Goal: Information Seeking & Learning: Learn about a topic

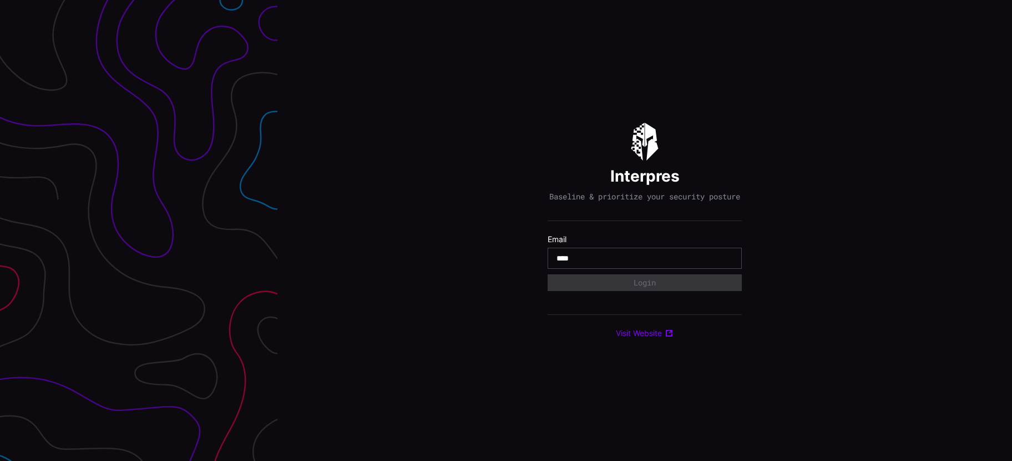
type input "**********"
click at [647, 288] on button "Login" at bounding box center [645, 282] width 175 height 15
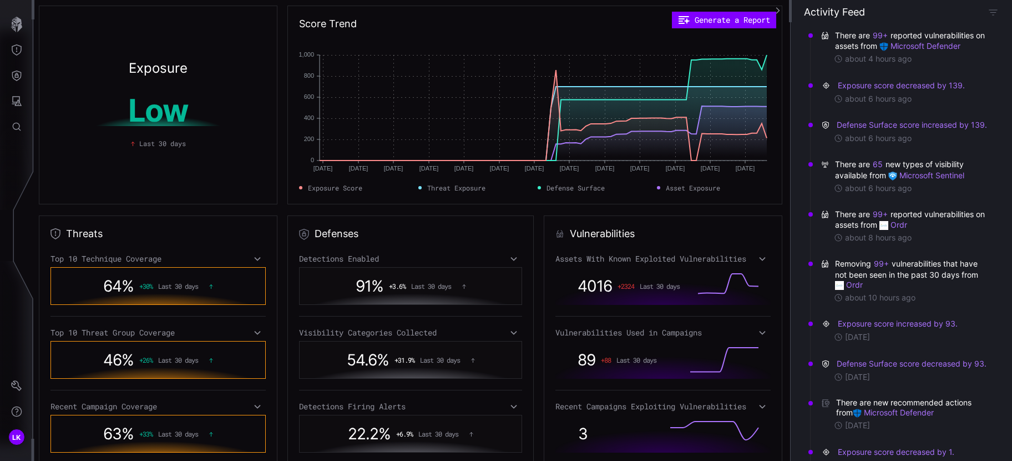
click at [778, 10] on icon "button" at bounding box center [778, 11] width 8 height 8
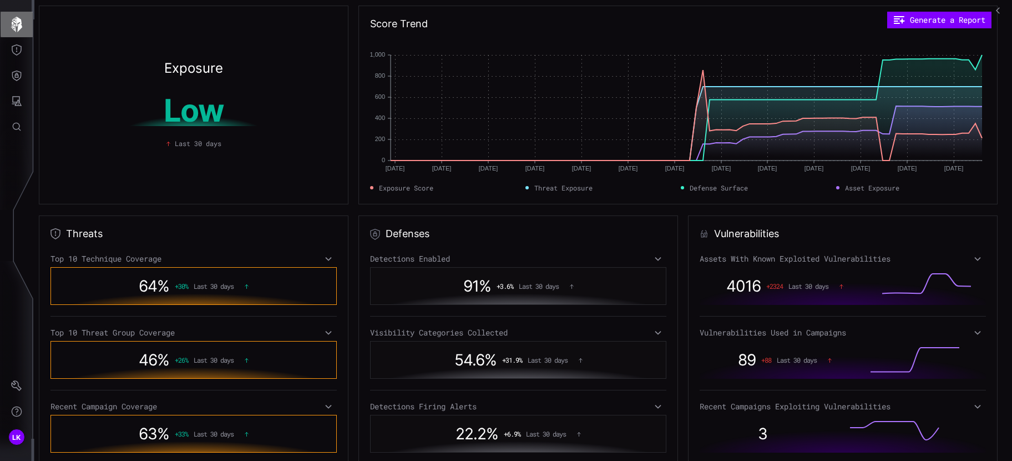
click at [21, 19] on icon "button" at bounding box center [17, 25] width 16 height 16
click at [74, 49] on div "Threat Exposure" at bounding box center [75, 50] width 69 height 14
click at [28, 49] on button "Threat Exposure" at bounding box center [17, 50] width 32 height 26
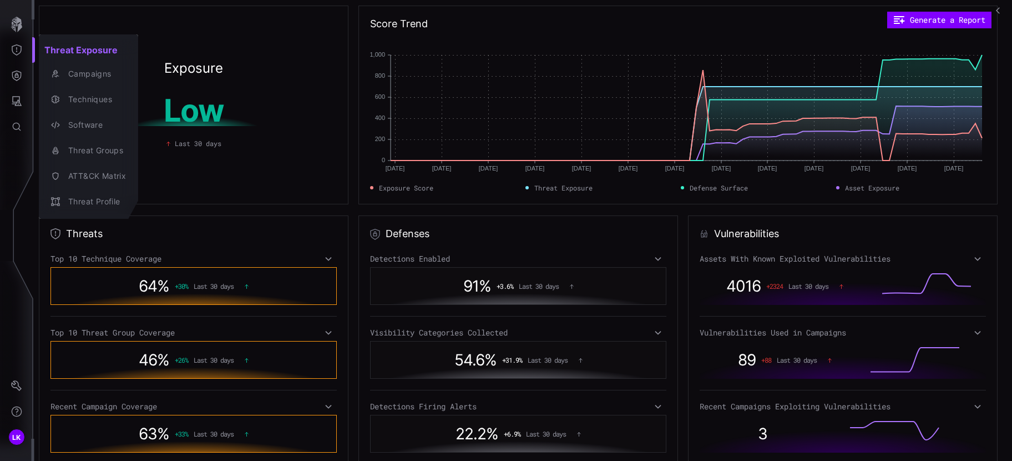
click at [31, 73] on div at bounding box center [506, 230] width 1012 height 461
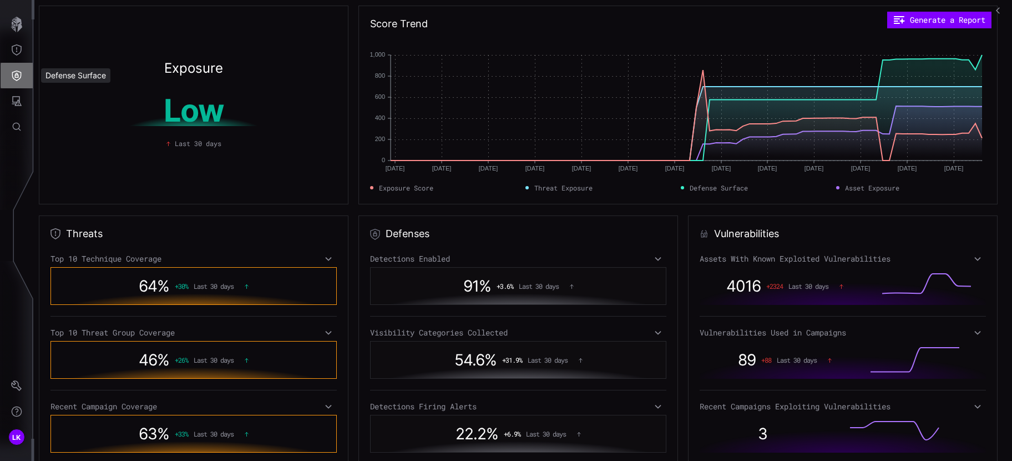
click at [28, 75] on button "Defense Surface" at bounding box center [17, 76] width 32 height 26
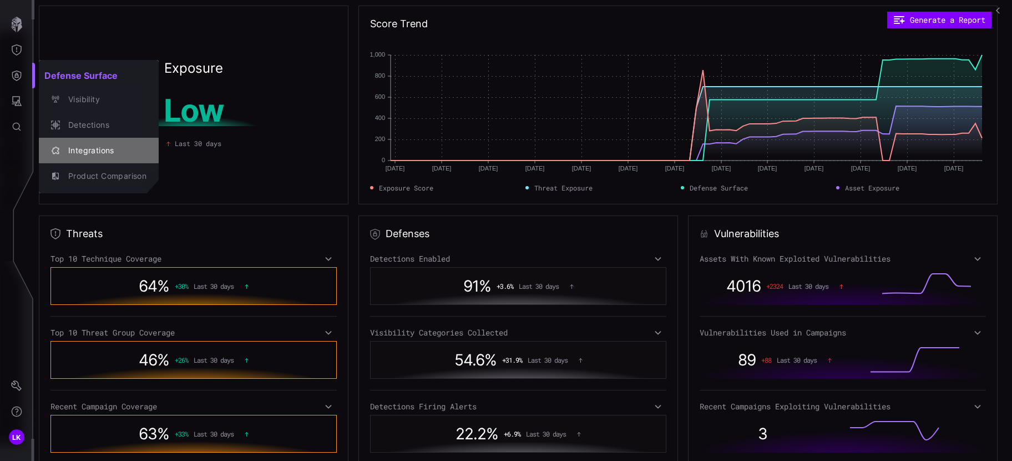
click at [82, 150] on div "Integrations" at bounding box center [105, 151] width 84 height 14
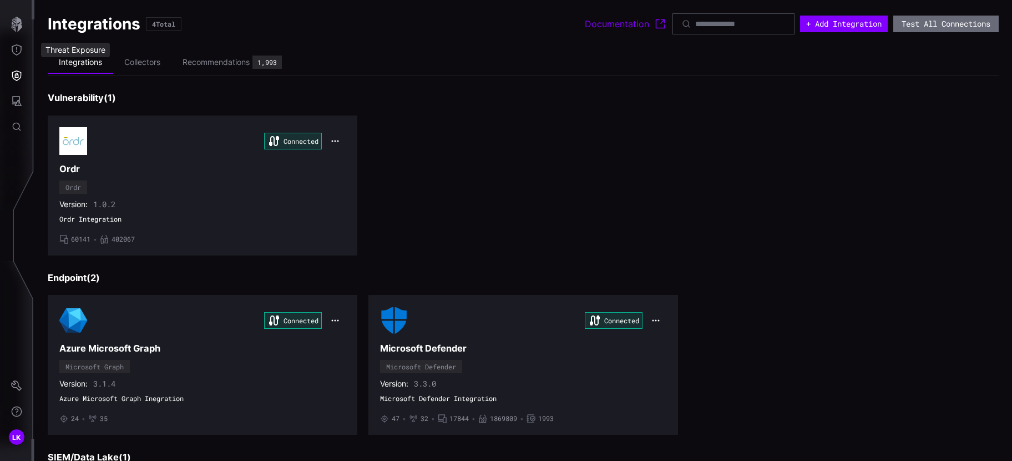
click at [60, 48] on div "Threat Exposure" at bounding box center [75, 50] width 69 height 14
click at [65, 99] on div "Attack Surface" at bounding box center [72, 101] width 63 height 14
click at [28, 101] on button "Attack Surface" at bounding box center [17, 101] width 32 height 26
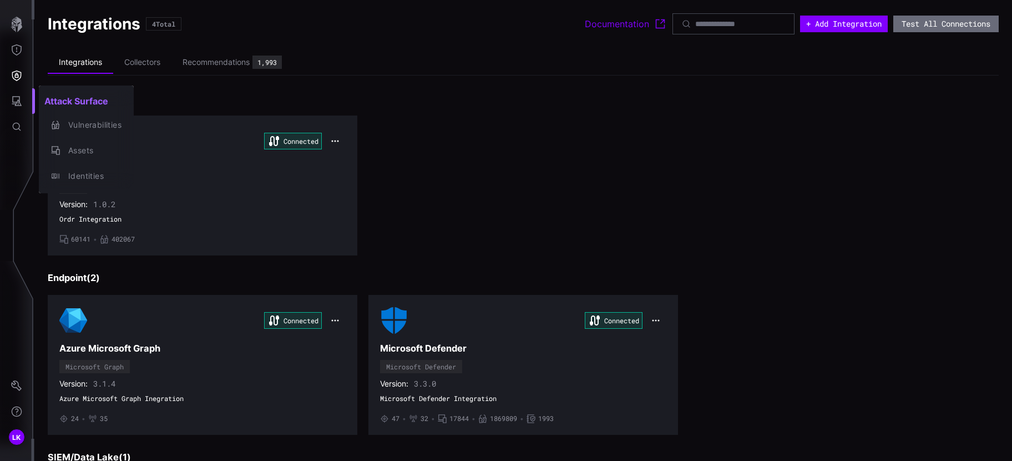
click at [559, 111] on div at bounding box center [506, 230] width 1012 height 461
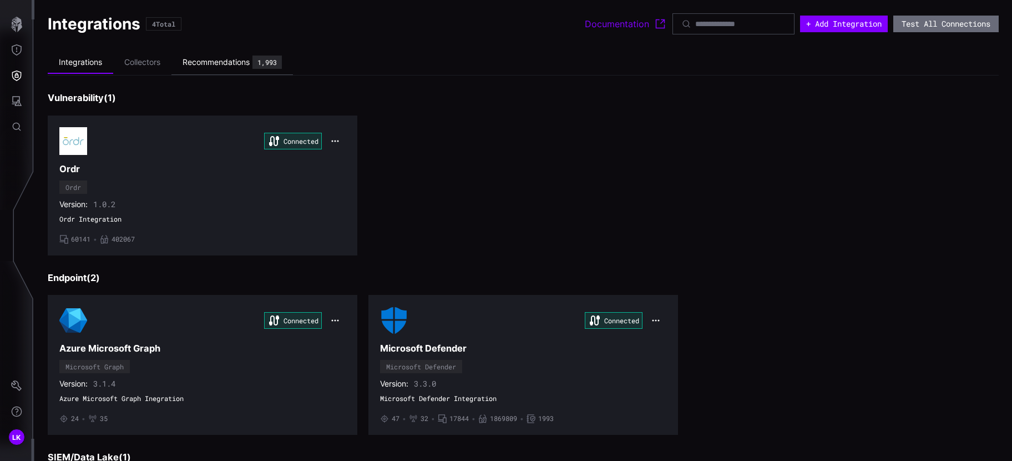
click at [234, 64] on div "Recommendations" at bounding box center [216, 62] width 67 height 10
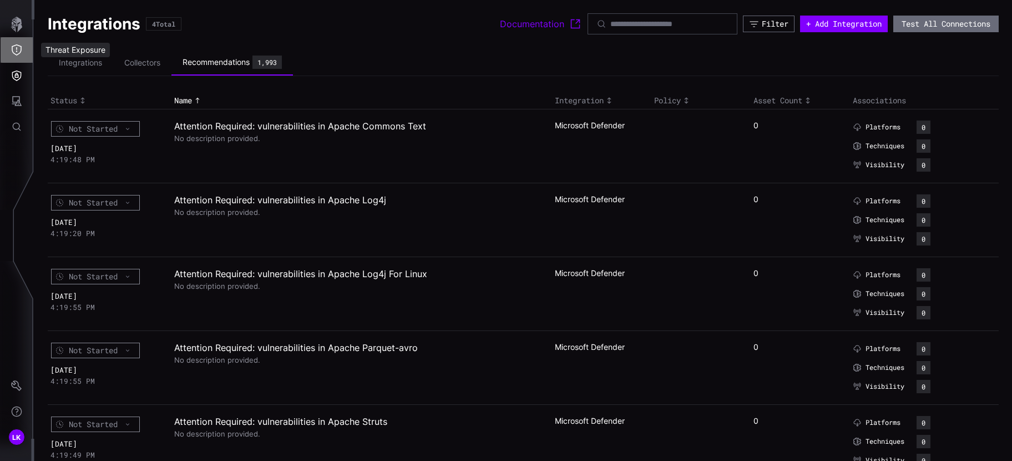
click at [16, 42] on button "Threat Exposure" at bounding box center [17, 50] width 32 height 26
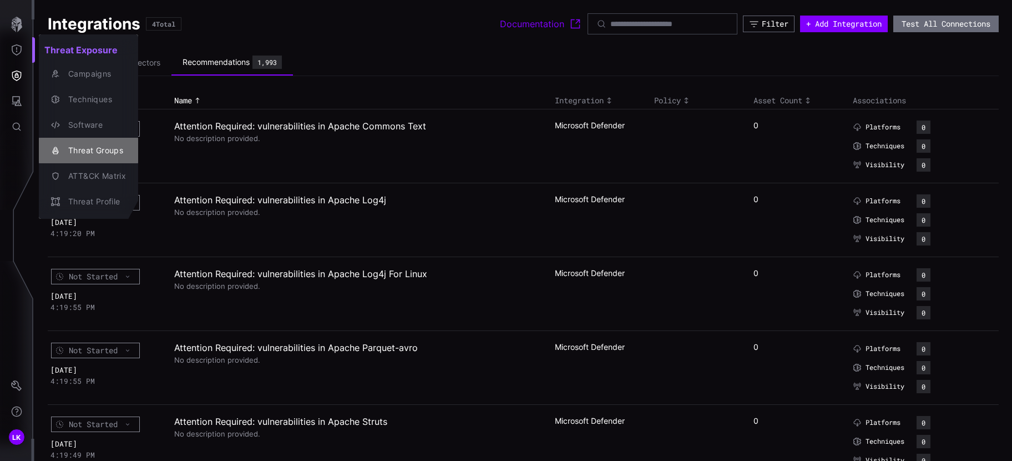
click at [100, 144] on div "Threat Groups" at bounding box center [94, 151] width 63 height 14
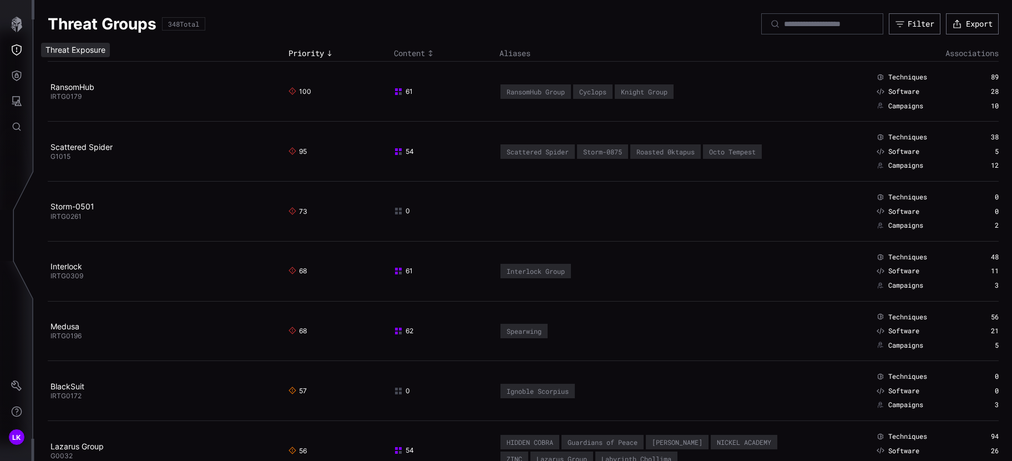
drag, startPoint x: 62, startPoint y: 51, endPoint x: 46, endPoint y: 52, distance: 16.2
click at [62, 51] on body "LK Threat Groups 348 Total Filter Export Name Priority Content Aliases Associat…" at bounding box center [506, 230] width 1012 height 461
drag, startPoint x: 46, startPoint y: 52, endPoint x: 22, endPoint y: 52, distance: 23.9
click at [22, 52] on icon "Threat Exposure" at bounding box center [16, 49] width 11 height 11
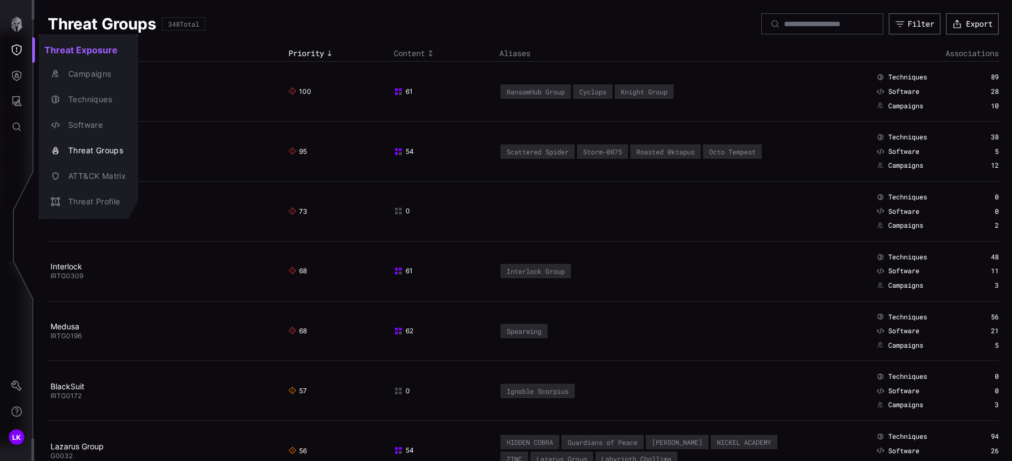
click at [20, 70] on div at bounding box center [506, 230] width 1012 height 461
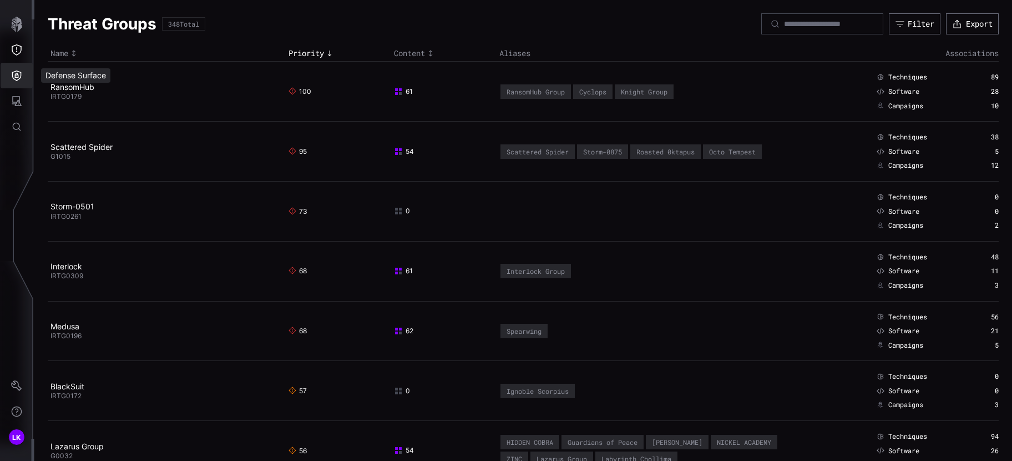
click at [17, 77] on icon "Defense Surface" at bounding box center [16, 75] width 11 height 11
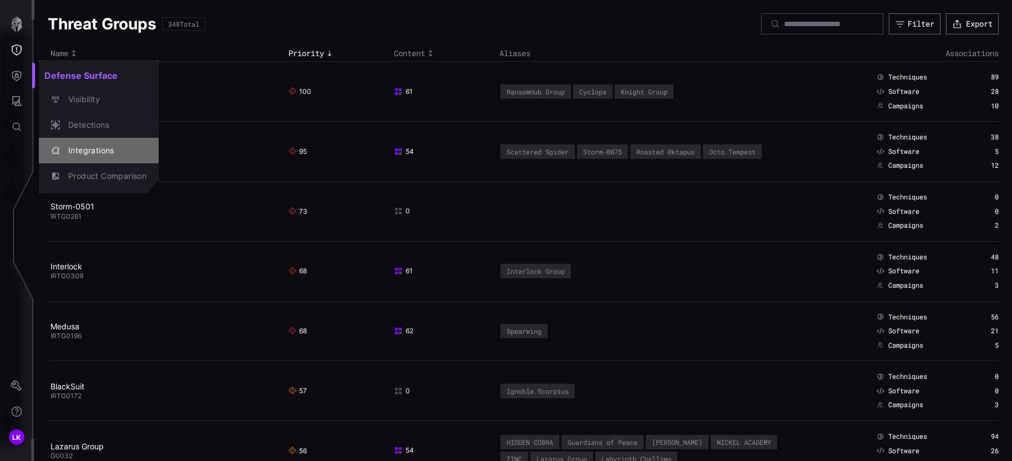
click at [110, 153] on div "Integrations" at bounding box center [105, 151] width 84 height 14
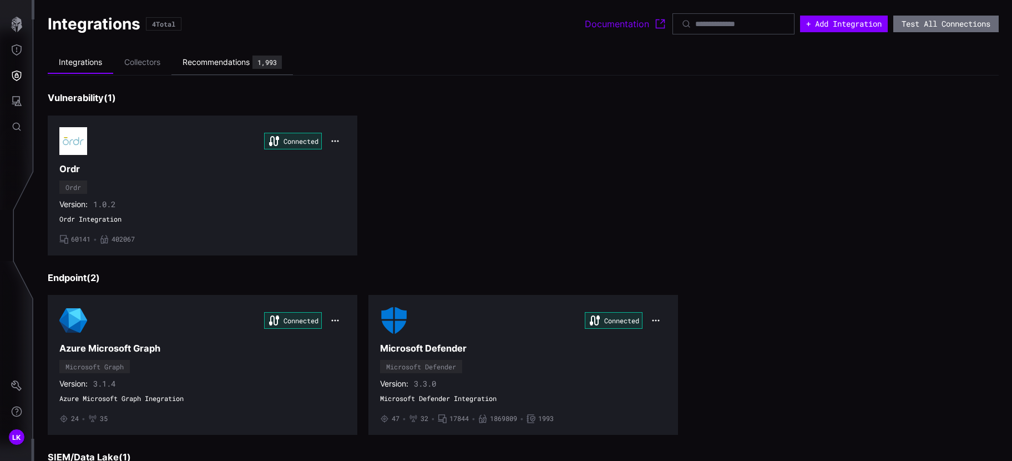
click at [241, 65] on div "Recommendations" at bounding box center [216, 62] width 67 height 10
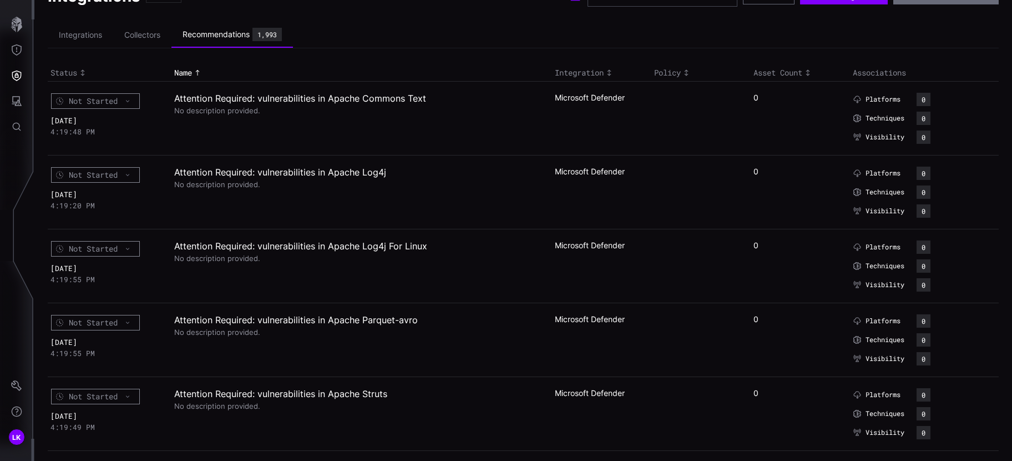
scroll to position [111, 0]
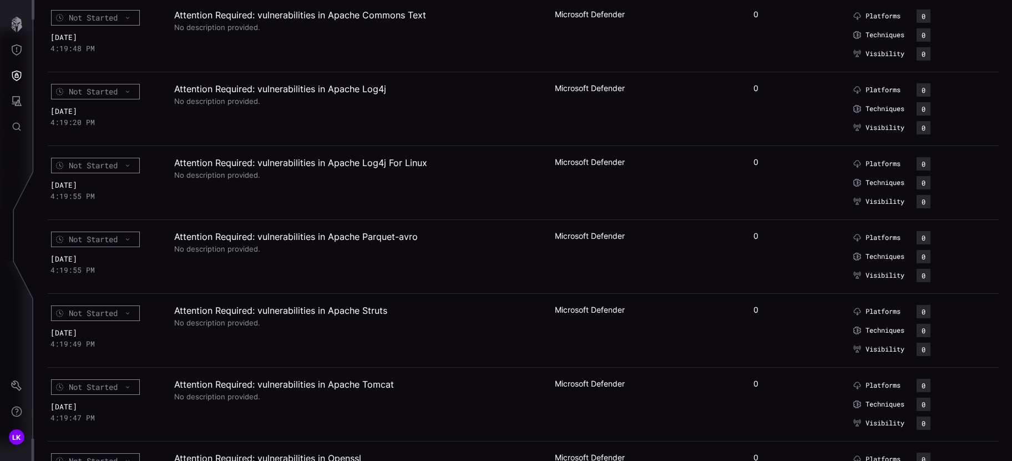
click at [598, 159] on div "Microsoft Defender" at bounding box center [597, 162] width 85 height 10
click at [261, 179] on td "Attention Required: vulnerabilities in Apache Log4j For Linux No description pr…" at bounding box center [362, 182] width 381 height 74
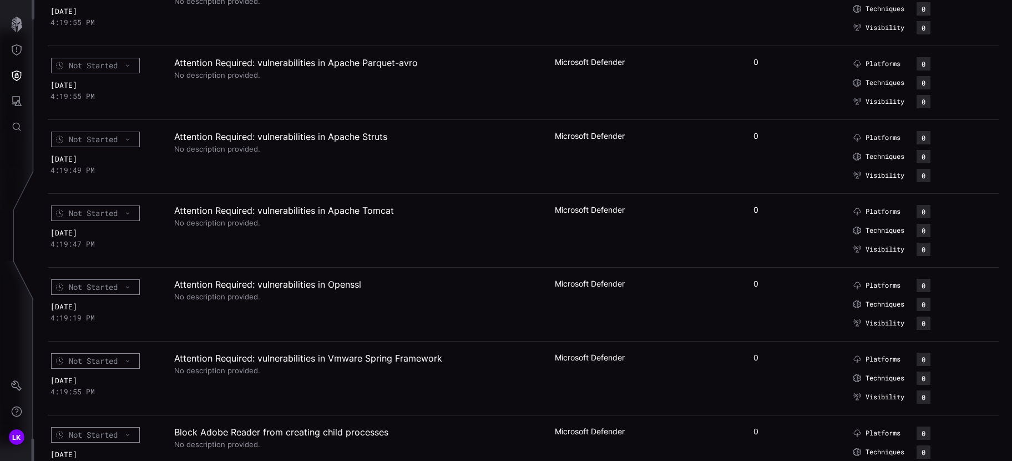
scroll to position [0, 0]
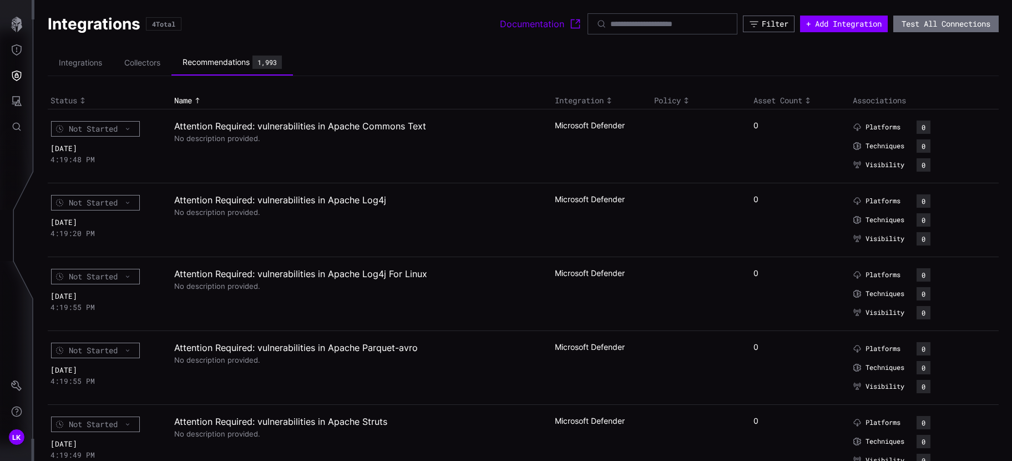
click at [130, 127] on div "Not Started" at bounding box center [95, 129] width 89 height 16
click at [133, 128] on div "Not Started" at bounding box center [95, 129] width 89 height 16
click at [345, 180] on td "Attention Required: vulnerabilities in Apache Commons Text No description provi…" at bounding box center [362, 146] width 381 height 74
click at [152, 59] on li "Collectors" at bounding box center [142, 63] width 58 height 22
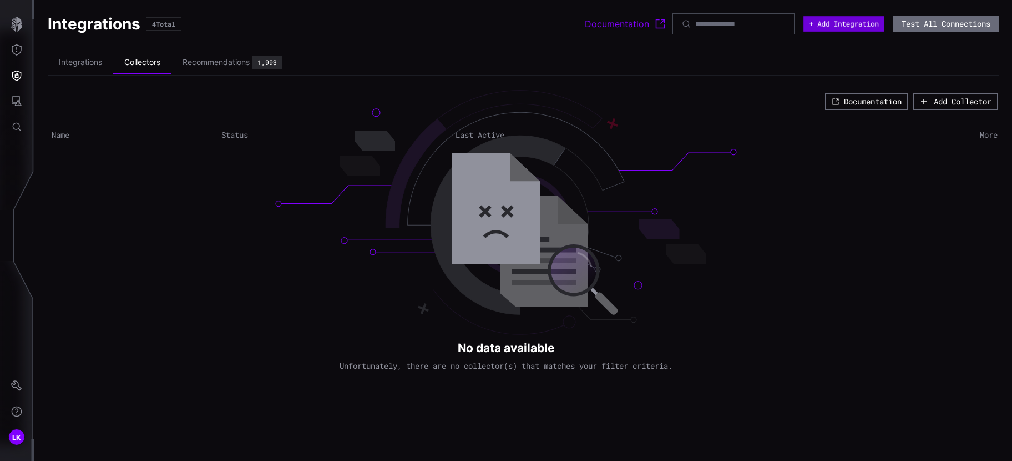
click at [839, 24] on button "+ Add Integration" at bounding box center [844, 24] width 81 height 16
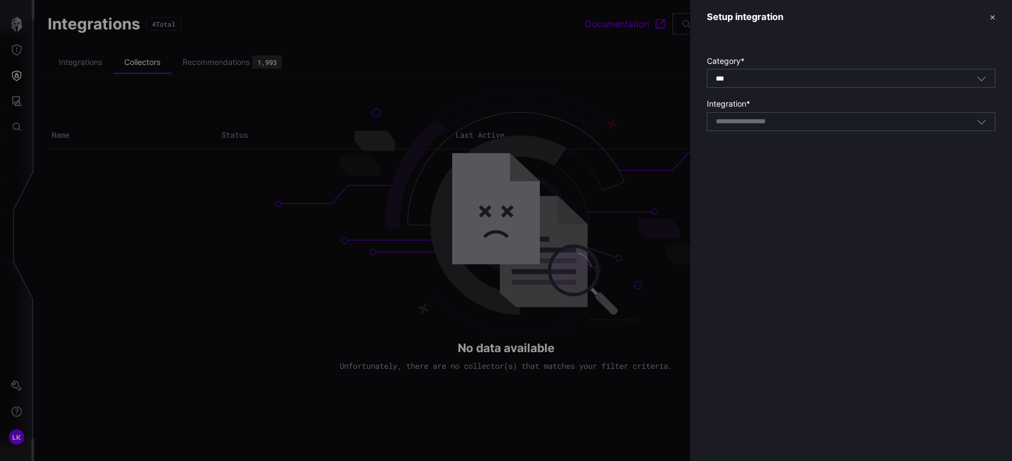
click at [740, 81] on div "*** All" at bounding box center [846, 79] width 261 height 10
click at [651, 89] on div at bounding box center [506, 230] width 1012 height 461
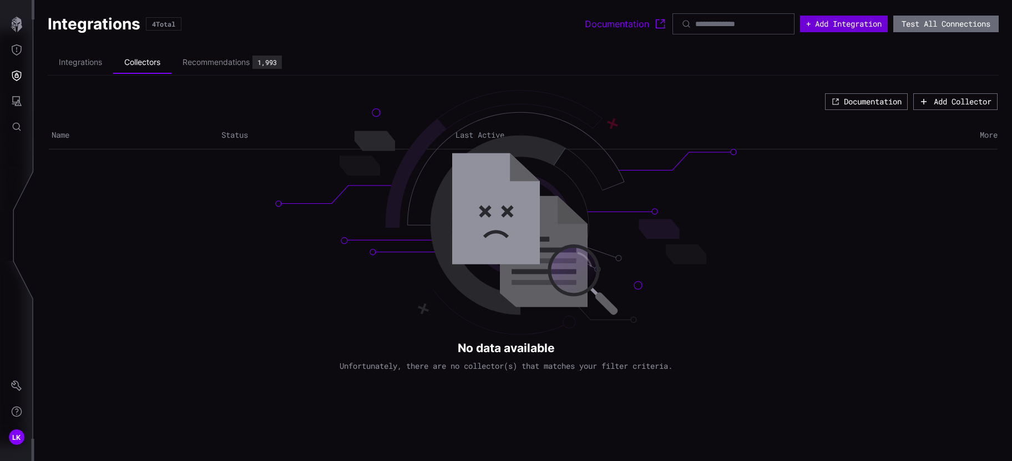
click at [850, 18] on button "+ Add Integration" at bounding box center [844, 24] width 88 height 17
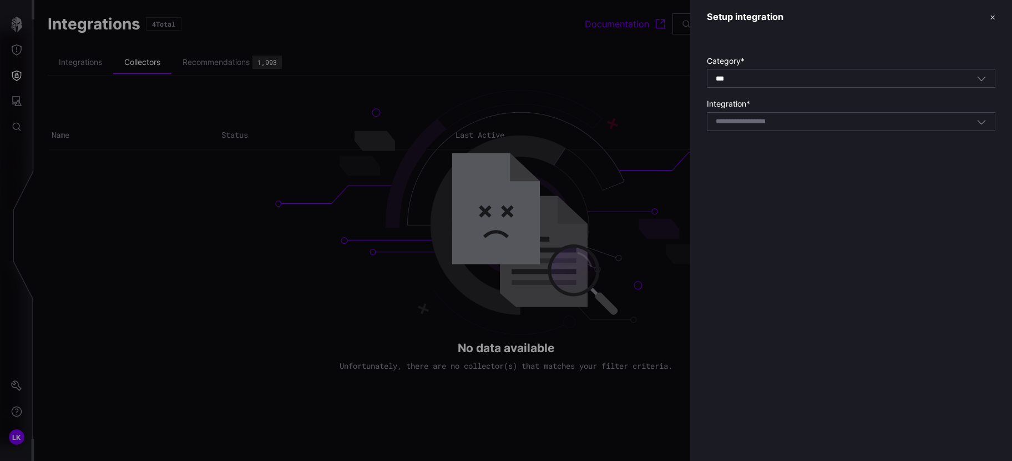
click at [747, 83] on div "*** All" at bounding box center [846, 79] width 261 height 10
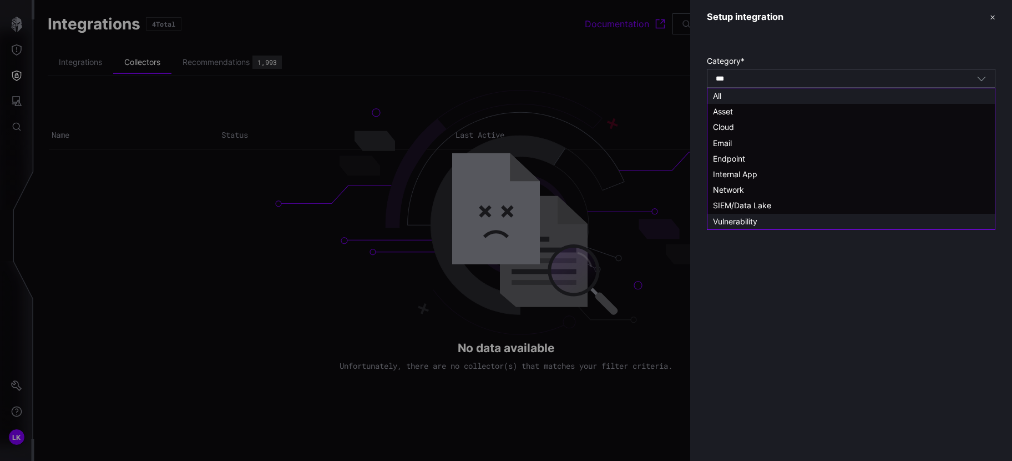
click at [731, 219] on span "Vulnerability" at bounding box center [735, 220] width 44 height 9
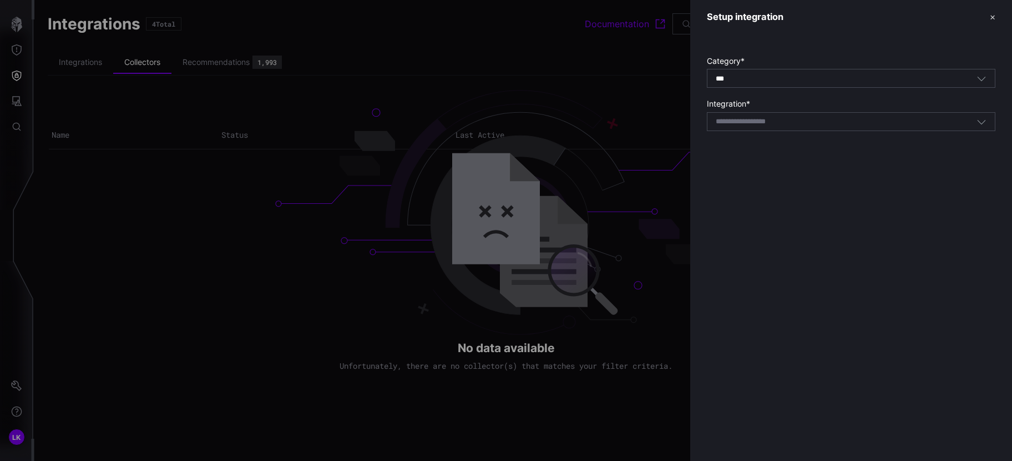
type input "**********"
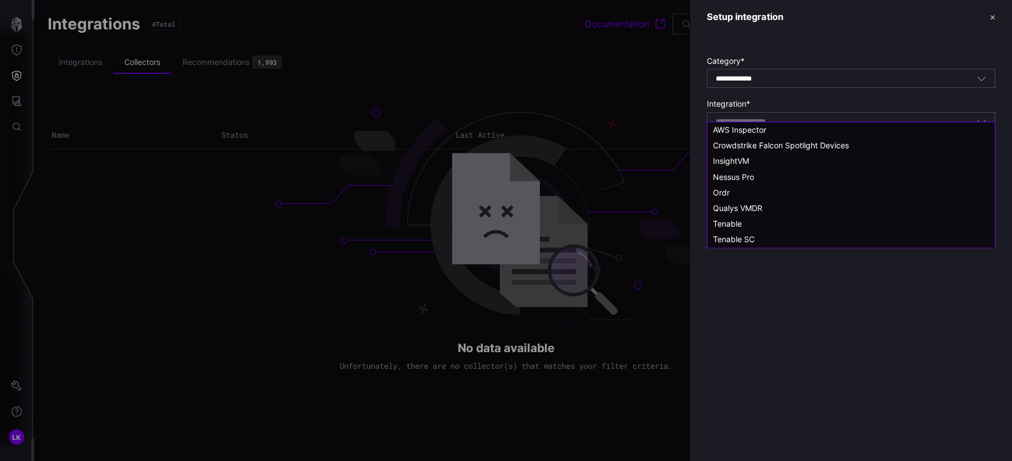
click at [755, 117] on input at bounding box center [755, 121] width 79 height 9
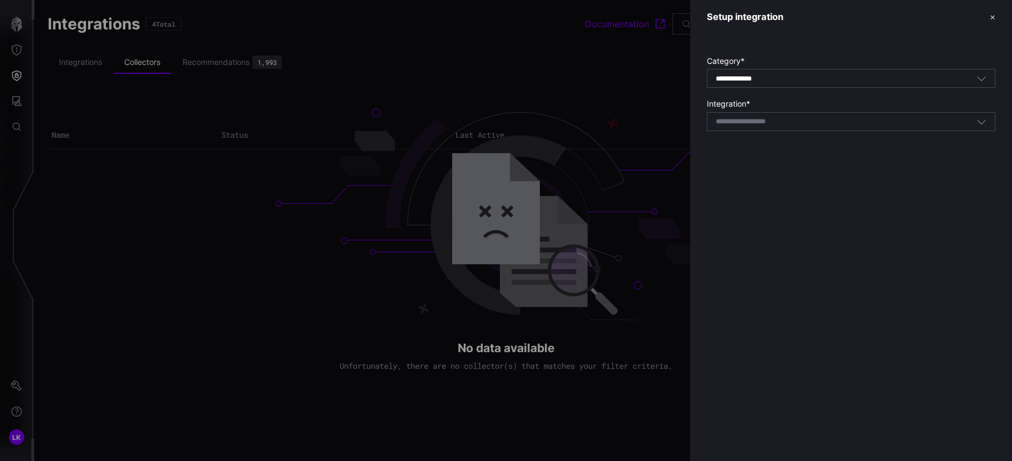
click at [638, 143] on div at bounding box center [506, 230] width 1012 height 461
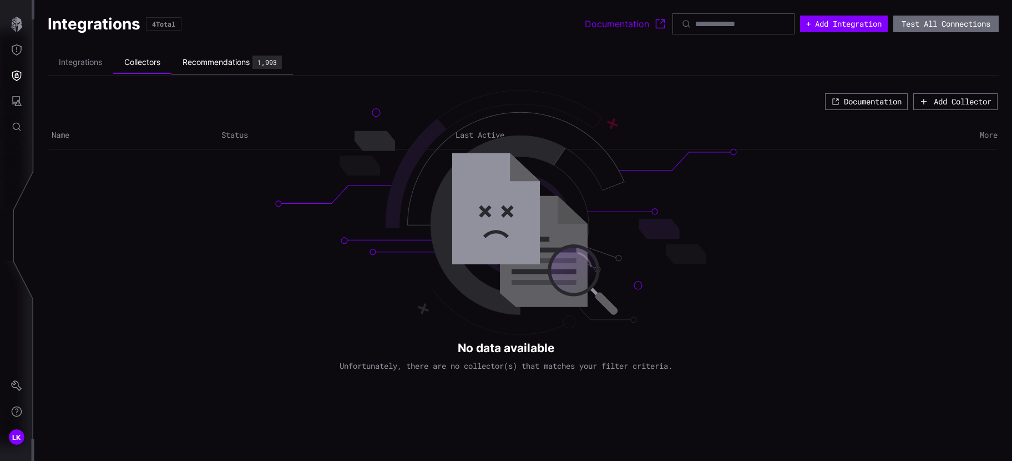
click at [199, 60] on div "Recommendations" at bounding box center [216, 62] width 67 height 10
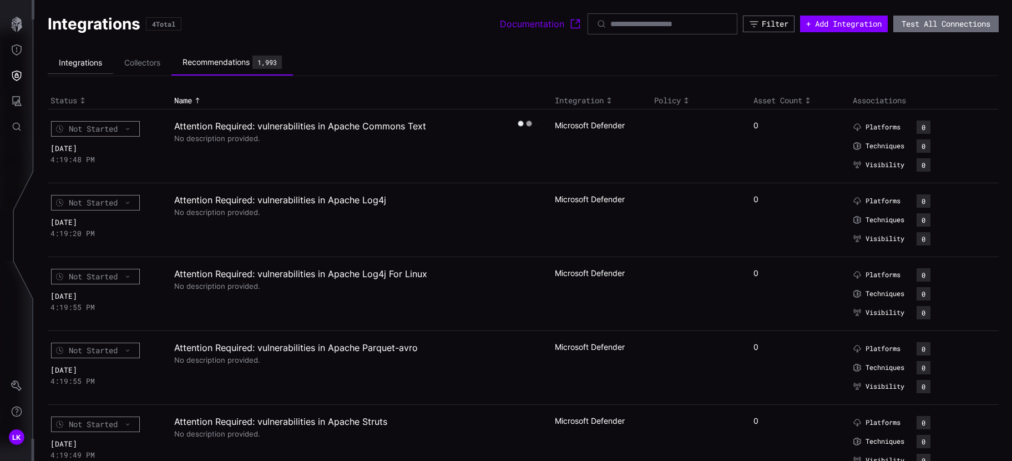
click at [93, 60] on li "Integrations" at bounding box center [80, 63] width 65 height 22
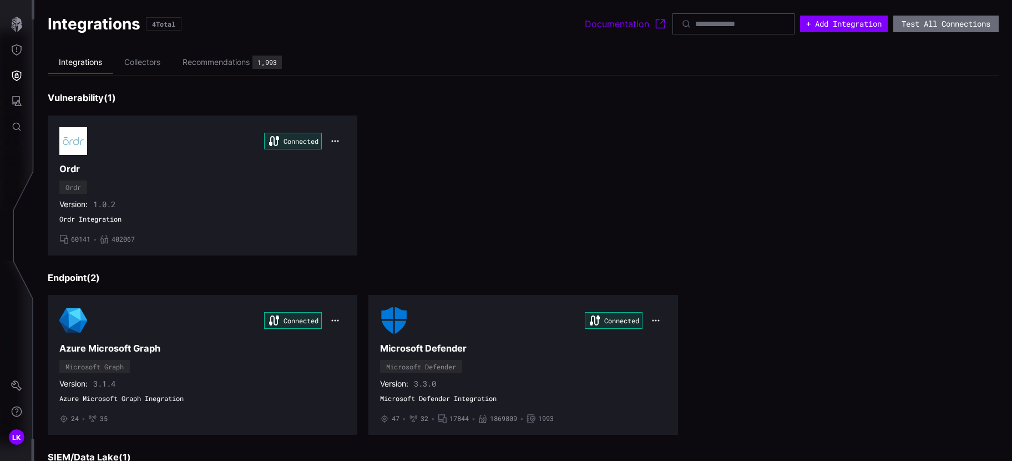
scroll to position [183, 0]
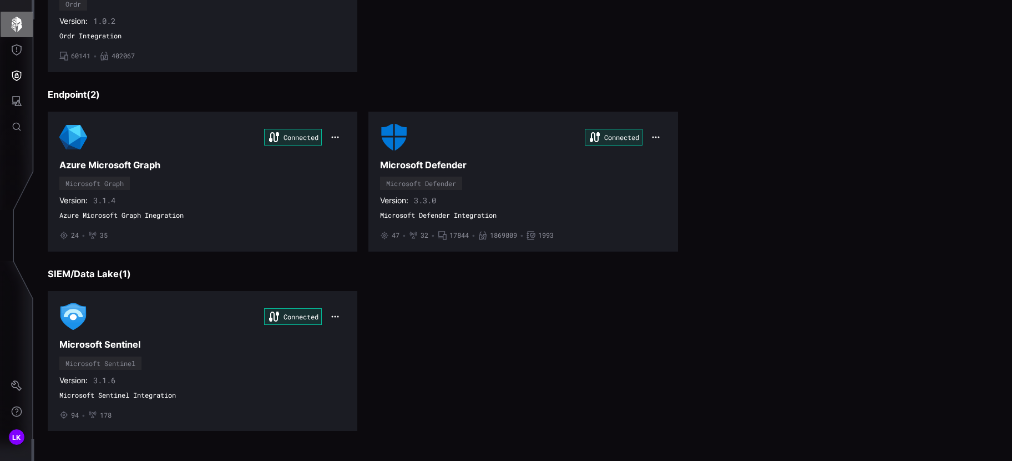
click at [23, 23] on icon "button" at bounding box center [17, 25] width 16 height 16
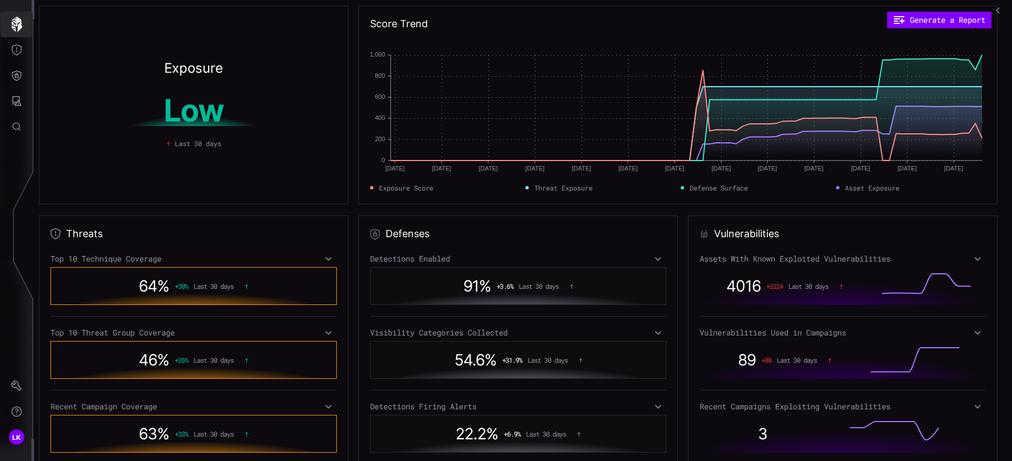
click at [14, 24] on icon "button" at bounding box center [17, 25] width 16 height 16
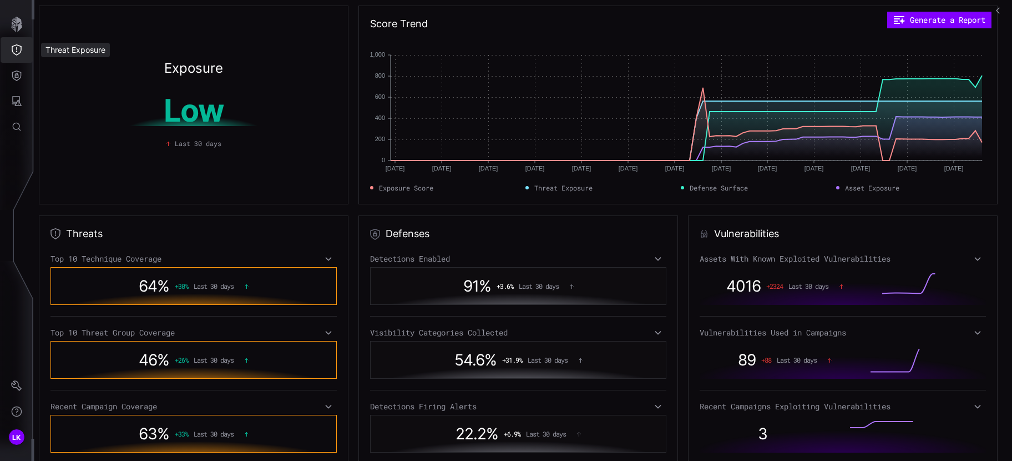
click at [16, 51] on icon "Threat Exposure" at bounding box center [16, 49] width 11 height 11
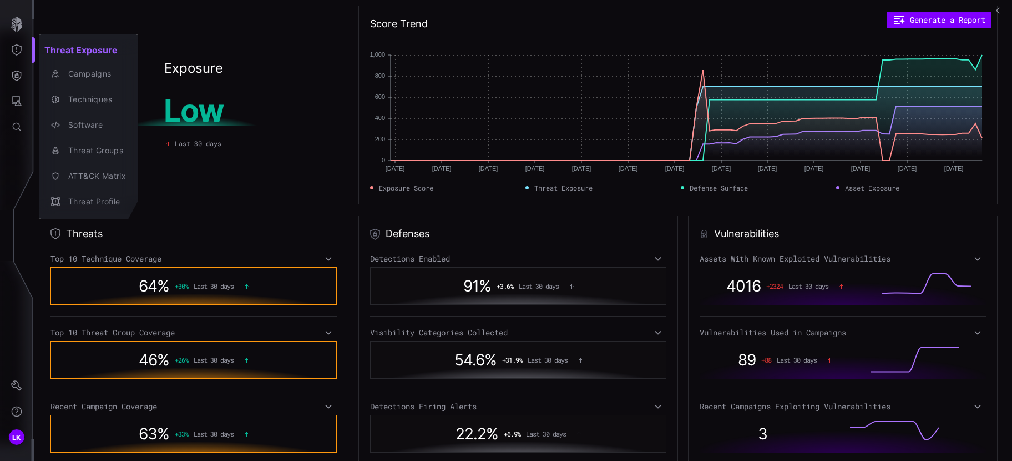
click at [16, 73] on div at bounding box center [506, 230] width 1012 height 461
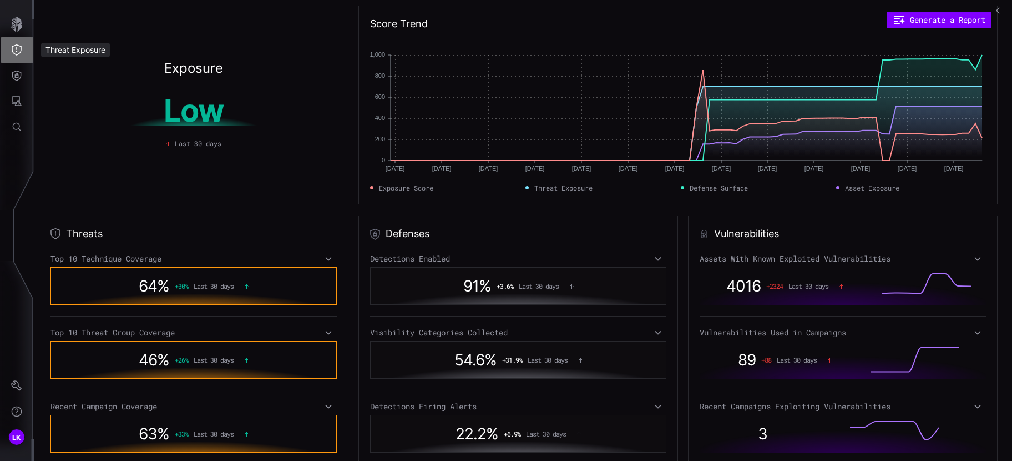
click at [19, 41] on button "Threat Exposure" at bounding box center [17, 50] width 32 height 26
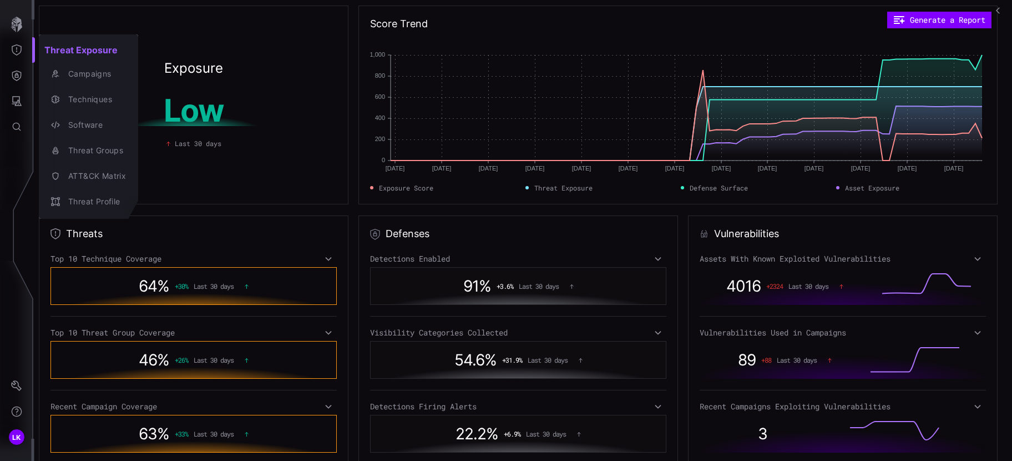
click at [11, 99] on div at bounding box center [506, 230] width 1012 height 461
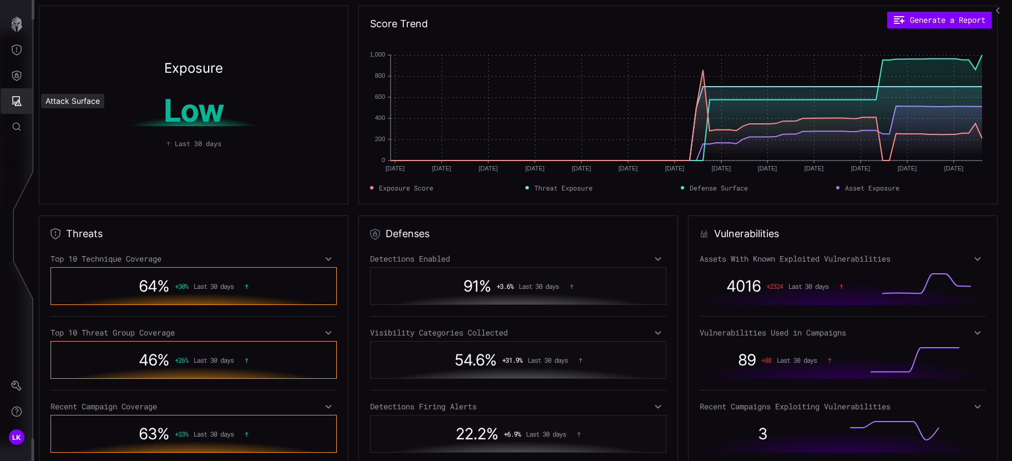
click at [15, 99] on icon "Attack Surface" at bounding box center [16, 100] width 11 height 11
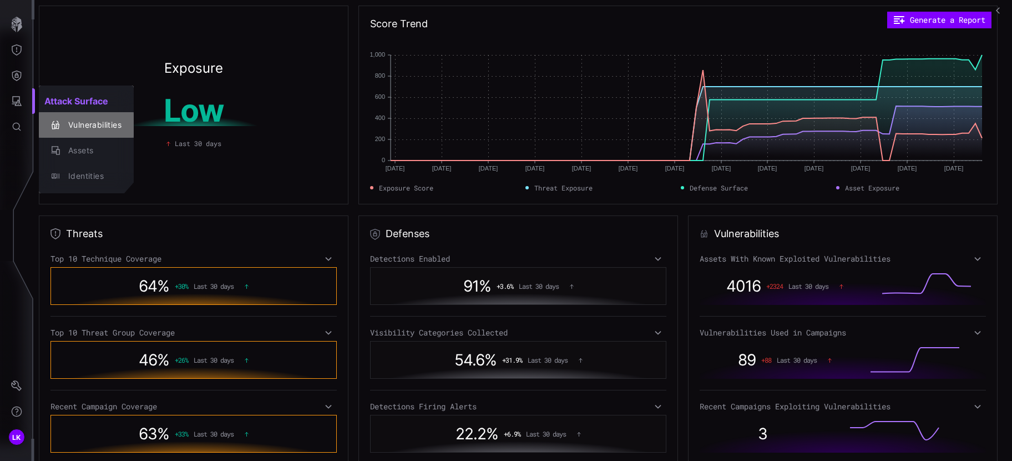
click at [86, 124] on div "Vulnerabilities" at bounding box center [92, 125] width 59 height 14
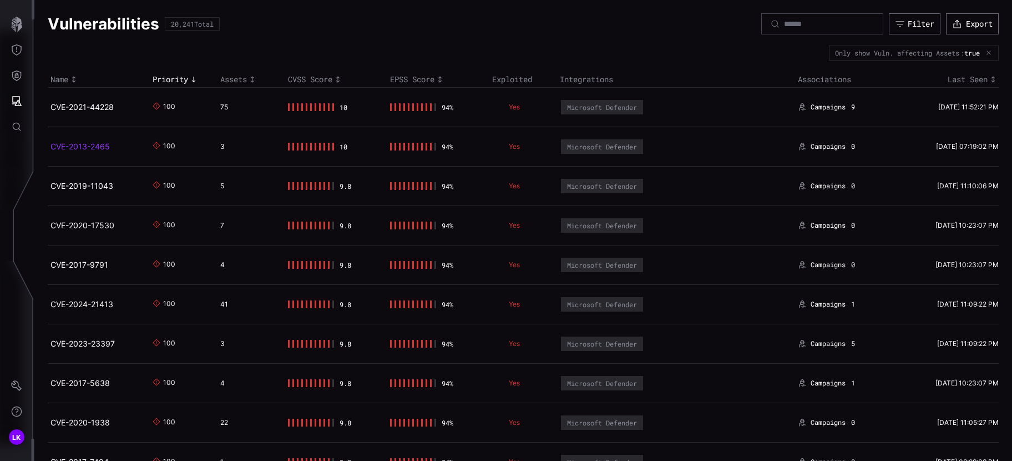
click at [80, 148] on link "CVE-2013-2465" at bounding box center [80, 146] width 59 height 9
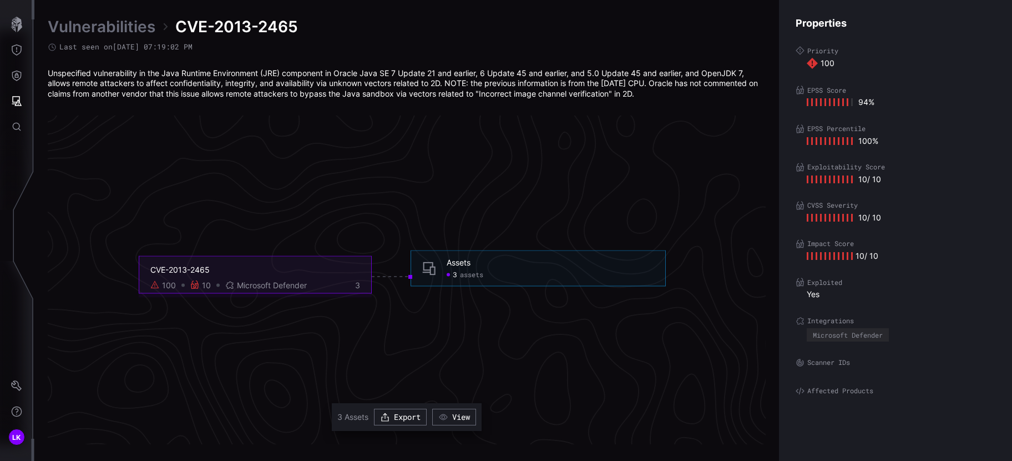
scroll to position [2337, 478]
click at [472, 273] on span "assets" at bounding box center [471, 274] width 23 height 9
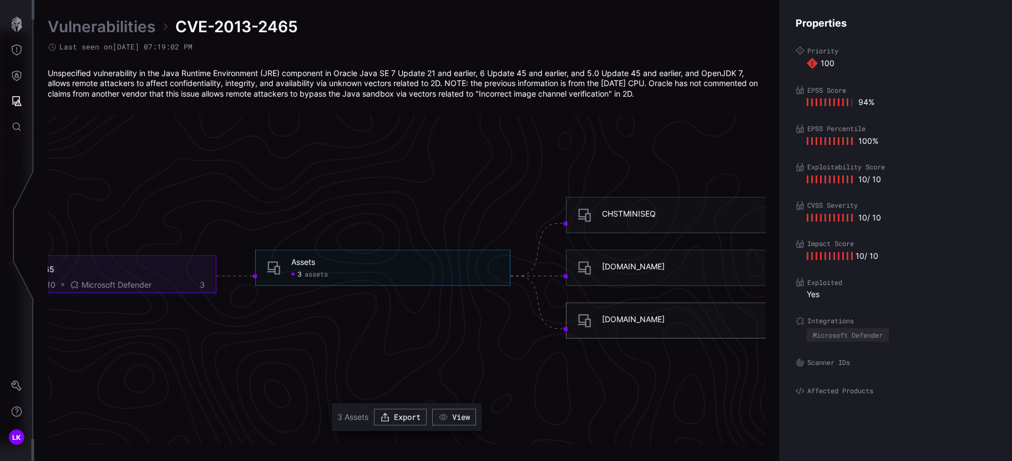
click at [628, 314] on div "cellavision01.childrens.med" at bounding box center [633, 319] width 63 height 10
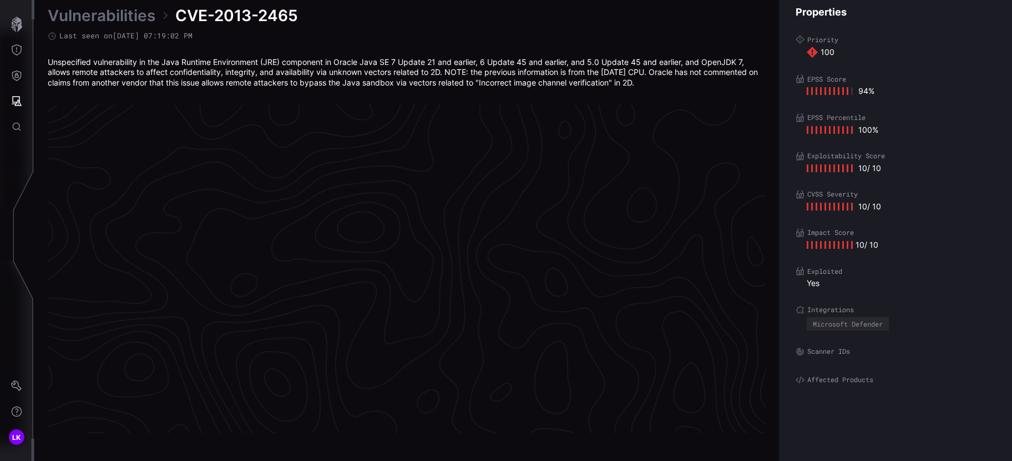
scroll to position [2337, 478]
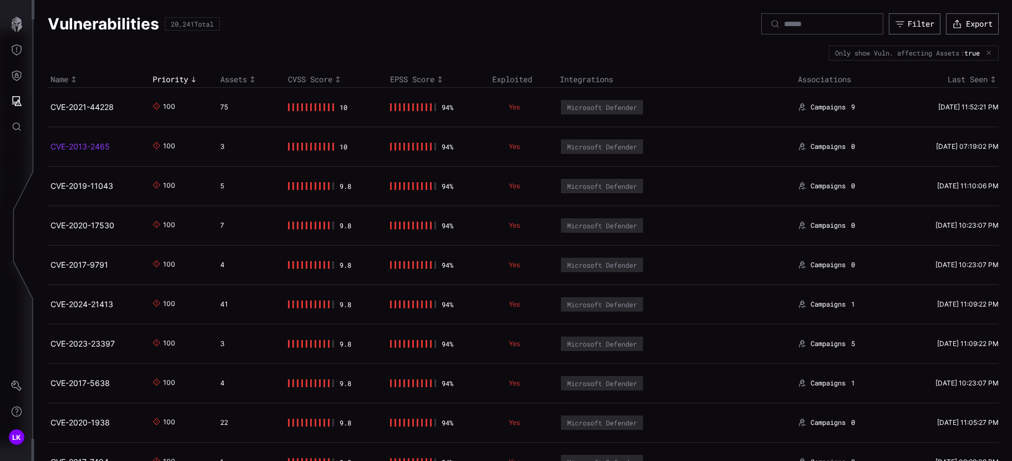
click at [96, 149] on link "CVE-2013-2465" at bounding box center [80, 146] width 59 height 9
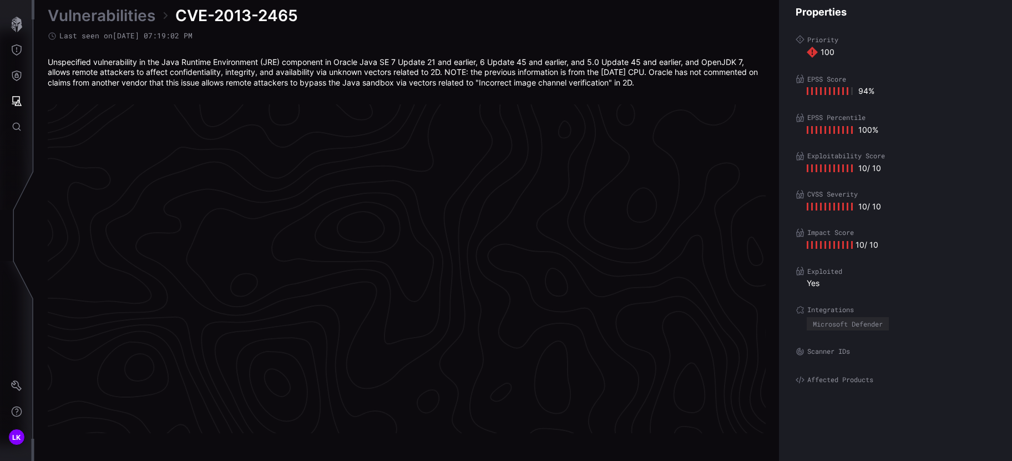
scroll to position [2337, 478]
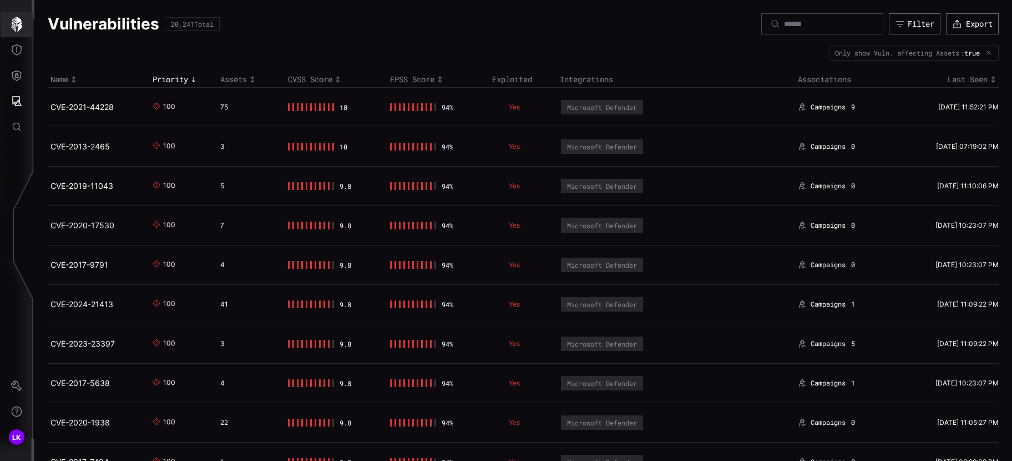
click at [18, 27] on icon "button" at bounding box center [16, 25] width 11 height 16
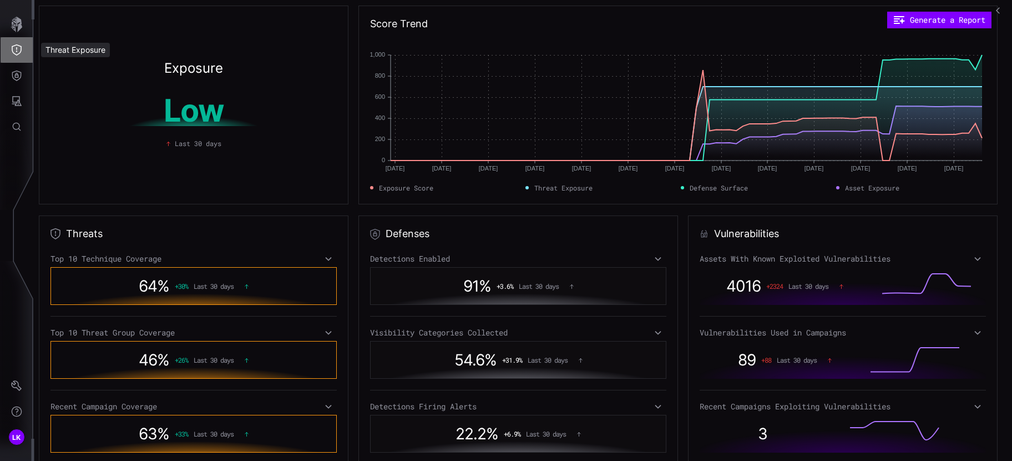
click at [21, 51] on icon "Threat Exposure" at bounding box center [17, 49] width 10 height 11
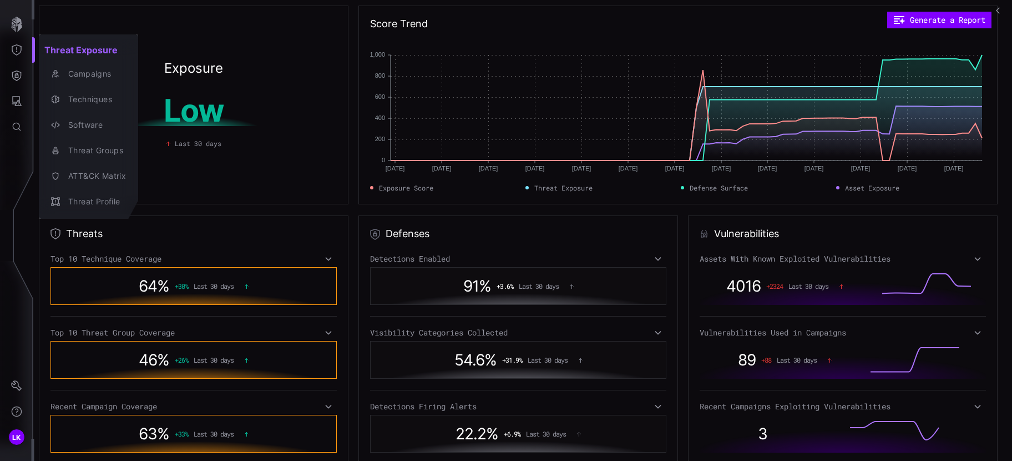
click at [20, 79] on div at bounding box center [506, 230] width 1012 height 461
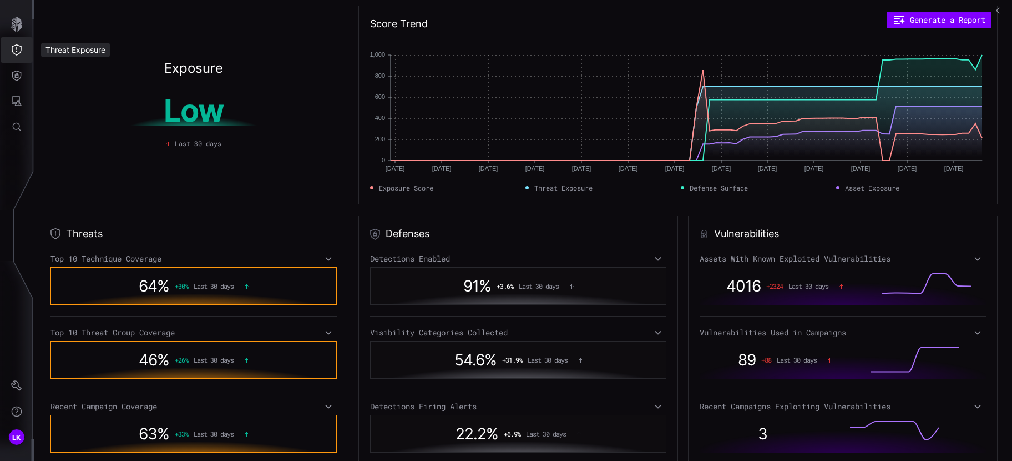
click at [18, 49] on icon "Threat Exposure" at bounding box center [16, 49] width 11 height 11
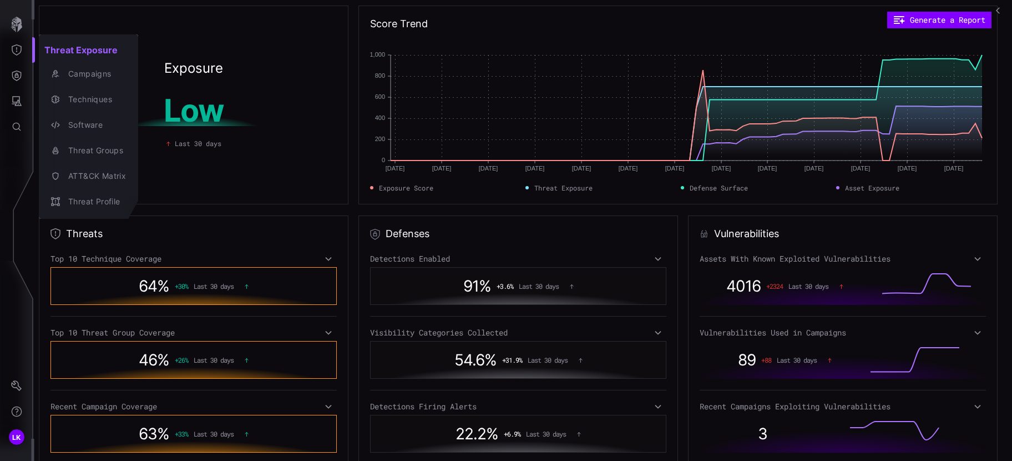
click at [16, 104] on div at bounding box center [506, 230] width 1012 height 461
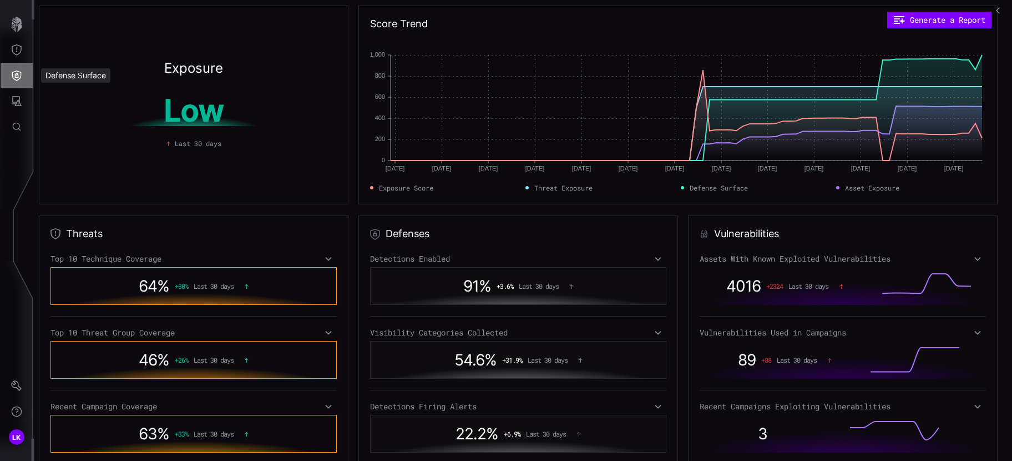
click at [17, 75] on icon "Defense Surface" at bounding box center [16, 75] width 9 height 11
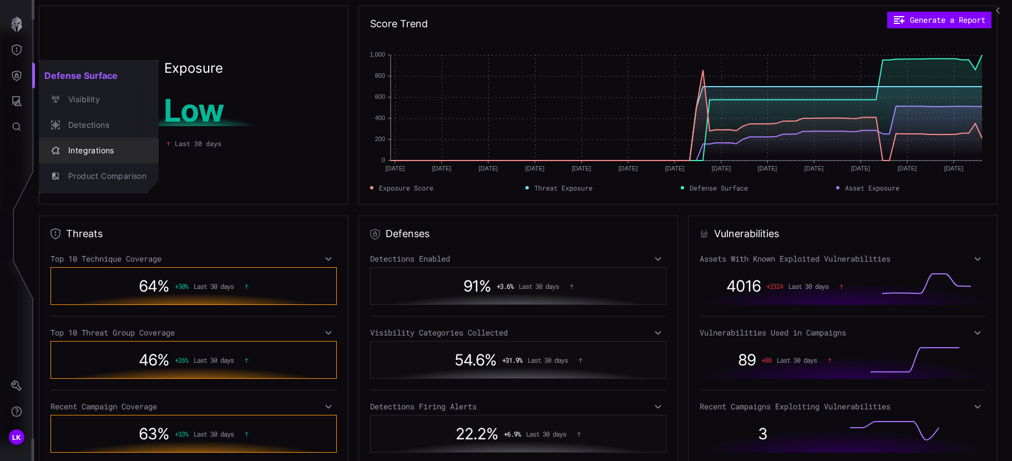
click at [95, 144] on div "Integrations" at bounding box center [105, 151] width 84 height 14
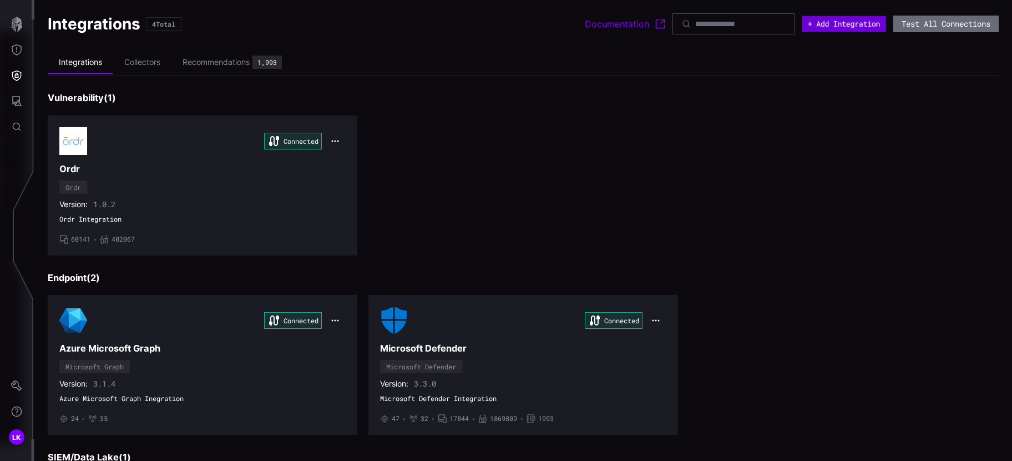
click at [838, 25] on button "+ Add Integration" at bounding box center [844, 24] width 84 height 16
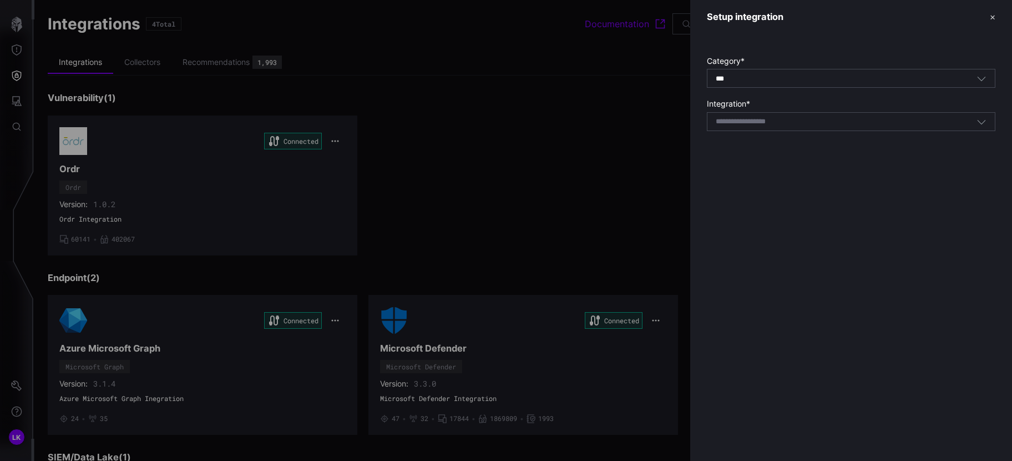
click at [764, 78] on div "*** All" at bounding box center [846, 79] width 261 height 10
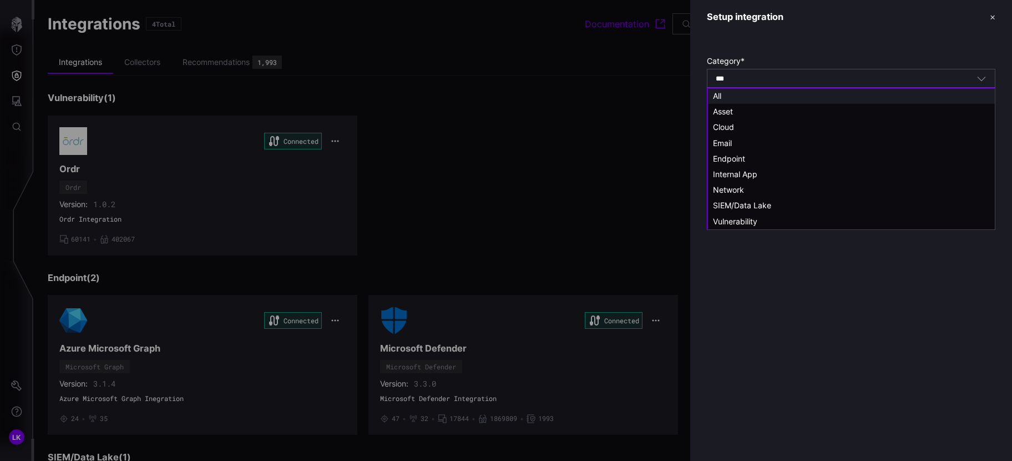
click at [742, 94] on div "All" at bounding box center [851, 96] width 276 height 10
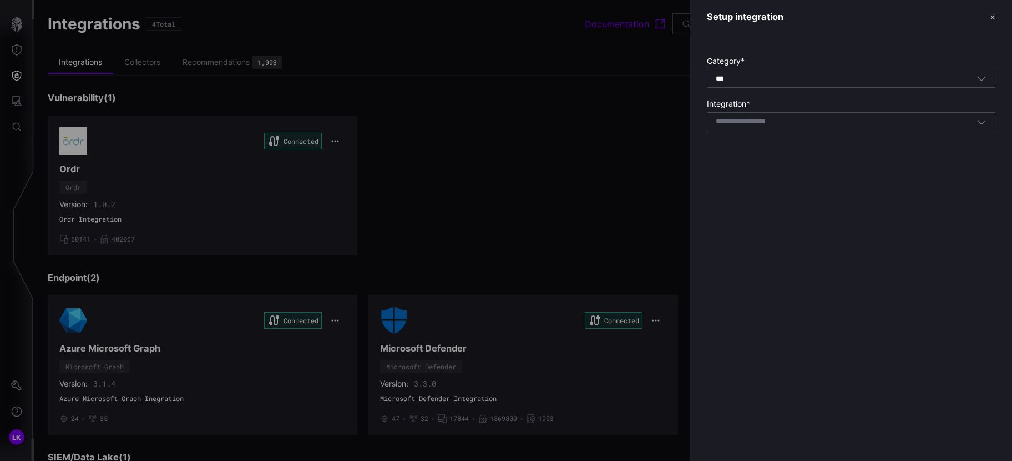
click at [761, 118] on input at bounding box center [755, 121] width 79 height 9
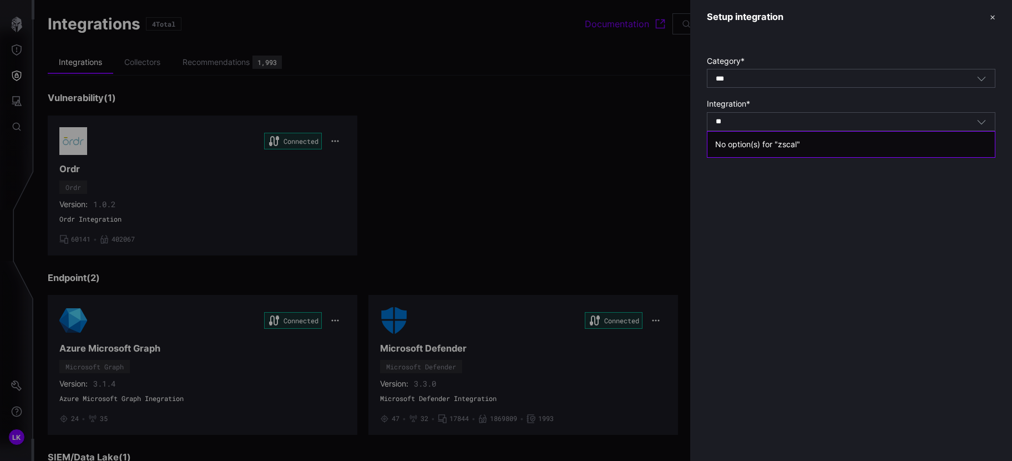
type input "*"
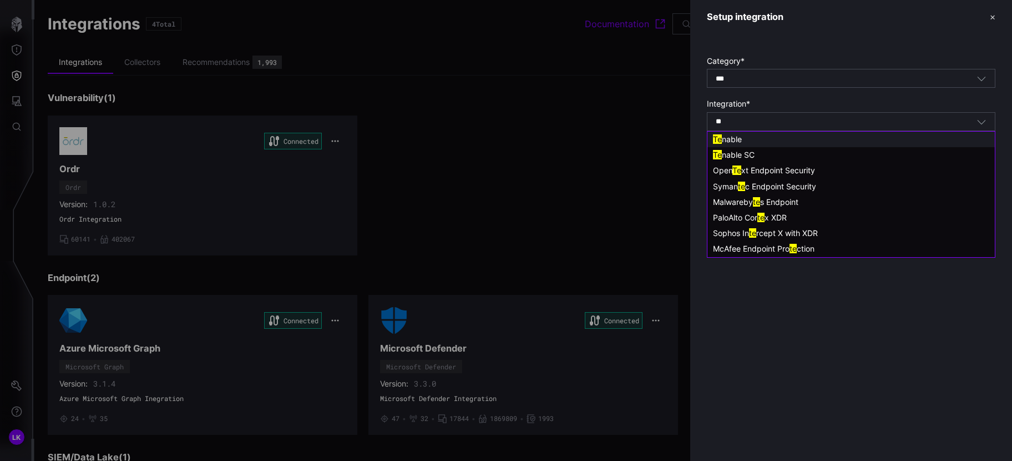
type input "*"
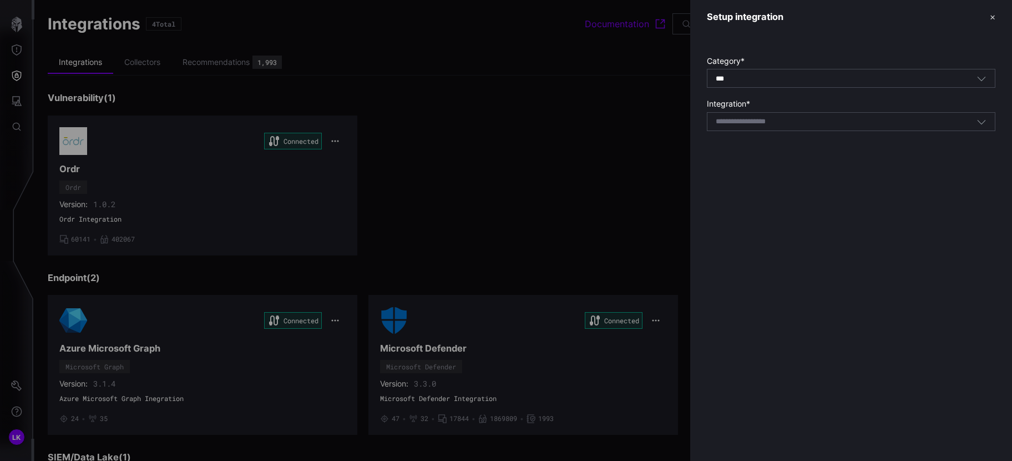
click at [16, 27] on div at bounding box center [506, 230] width 1012 height 461
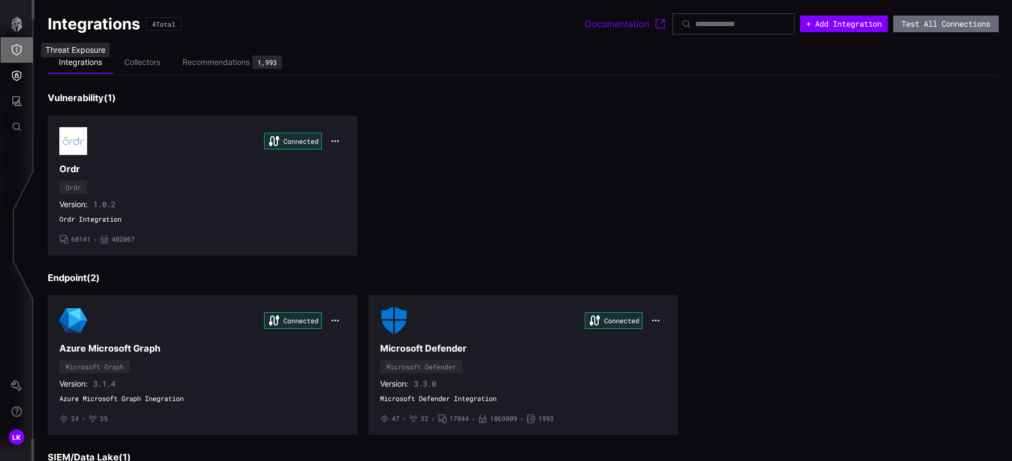
click at [21, 49] on icon "Threat Exposure" at bounding box center [17, 49] width 10 height 11
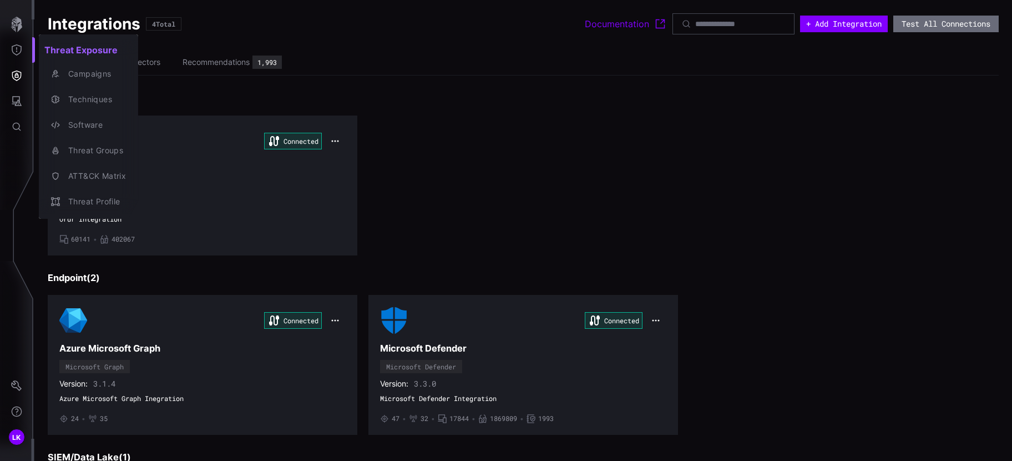
click at [149, 59] on div at bounding box center [506, 230] width 1012 height 461
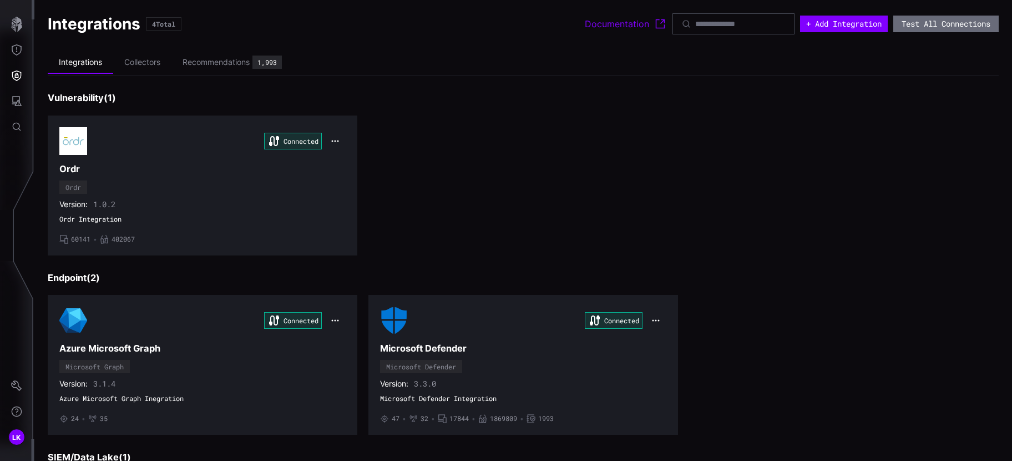
click at [154, 62] on li "Collectors" at bounding box center [142, 63] width 58 height 22
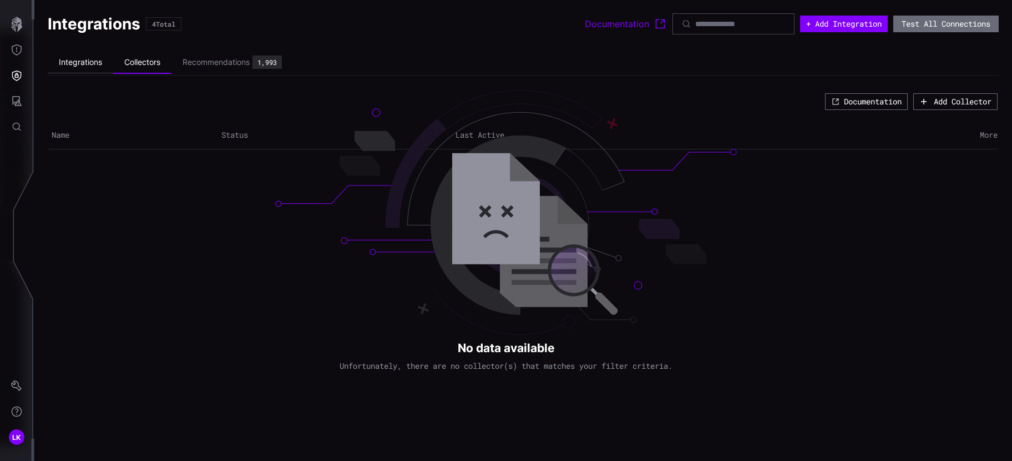
click at [88, 55] on li "Integrations" at bounding box center [80, 63] width 65 height 22
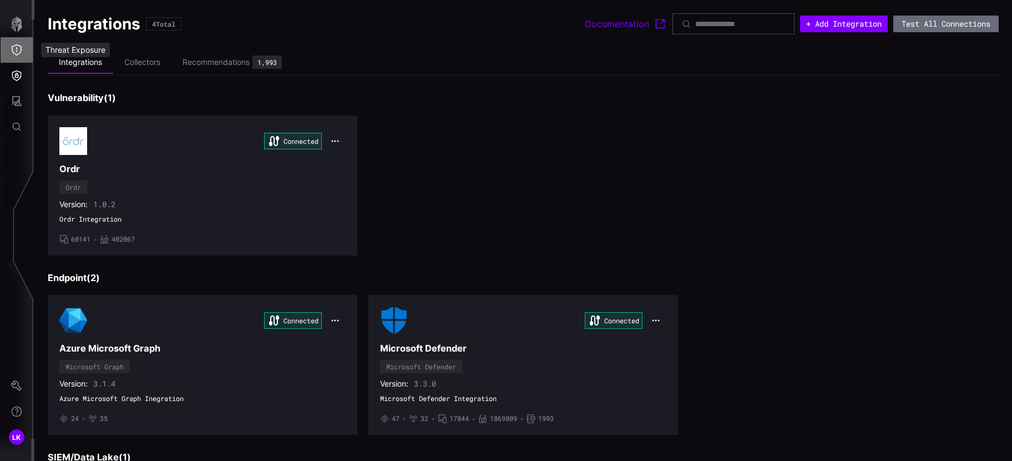
click at [19, 49] on icon "Threat Exposure" at bounding box center [16, 49] width 11 height 11
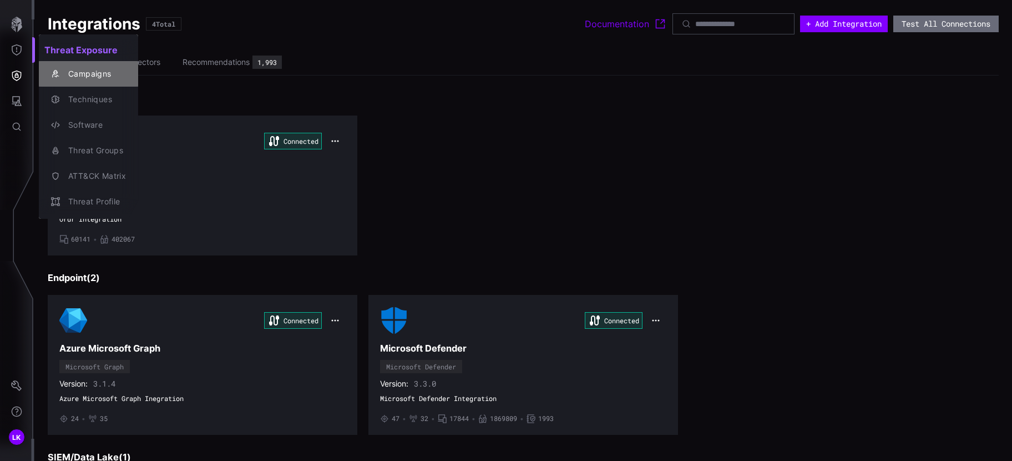
click at [83, 68] on div "Campaigns" at bounding box center [94, 74] width 63 height 14
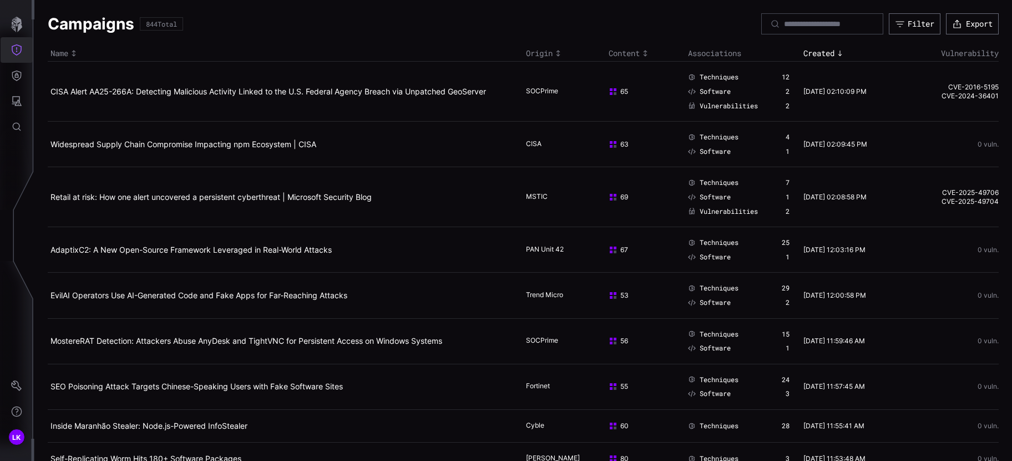
click at [17, 44] on button "Threat Exposure" at bounding box center [17, 50] width 32 height 26
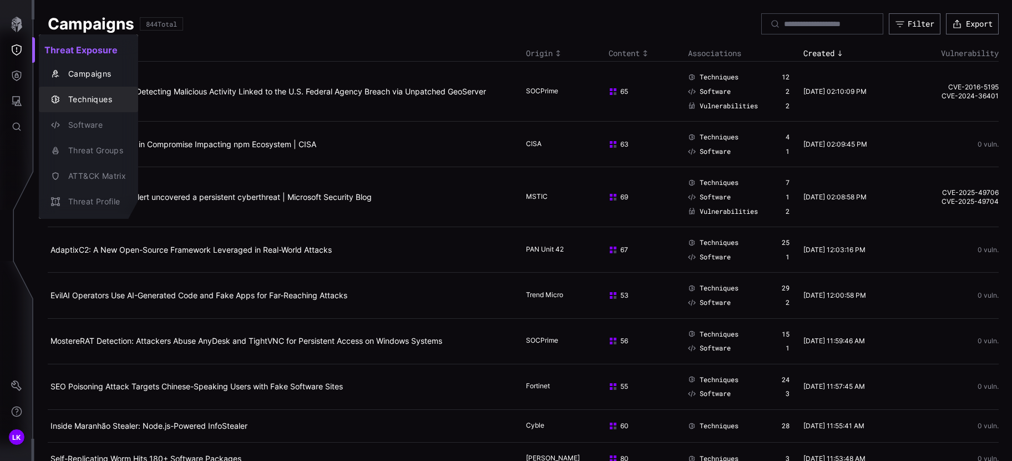
click at [87, 100] on div "Techniques" at bounding box center [94, 100] width 63 height 14
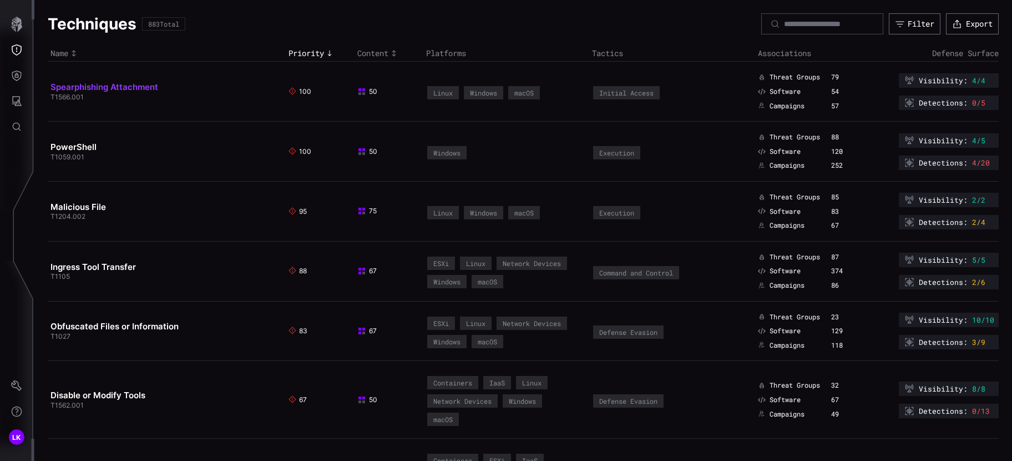
click at [135, 87] on link "Spearphishing Attachment" at bounding box center [105, 87] width 108 height 11
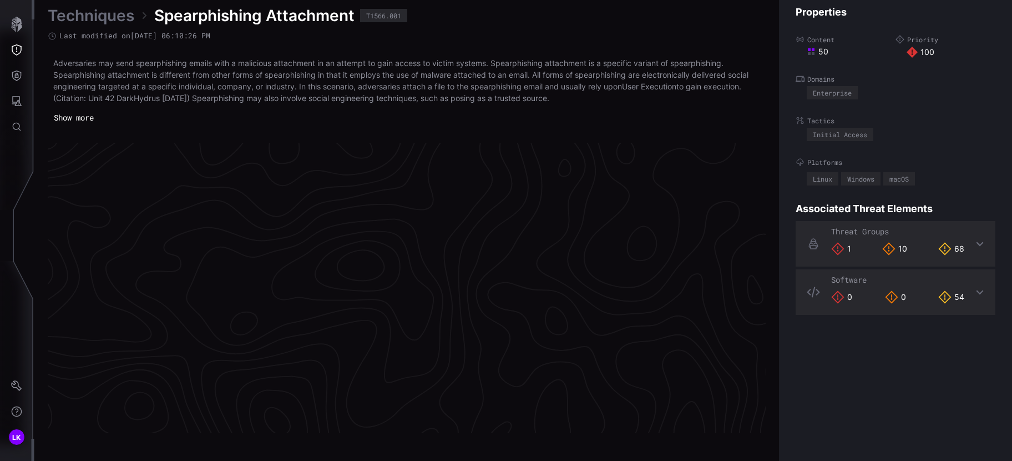
scroll to position [2357, 478]
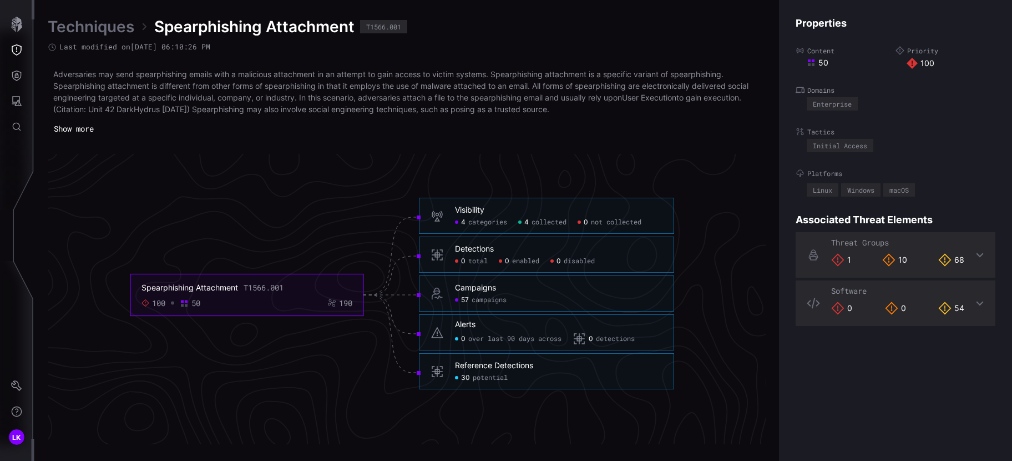
click at [469, 295] on div "Campaigns 57 campaigns" at bounding box center [559, 294] width 208 height 22
click at [481, 288] on div "Campaigns" at bounding box center [475, 288] width 41 height 10
click at [78, 49] on div "Threat Exposure" at bounding box center [75, 50] width 69 height 14
click at [22, 51] on icon "Threat Exposure" at bounding box center [16, 49] width 11 height 11
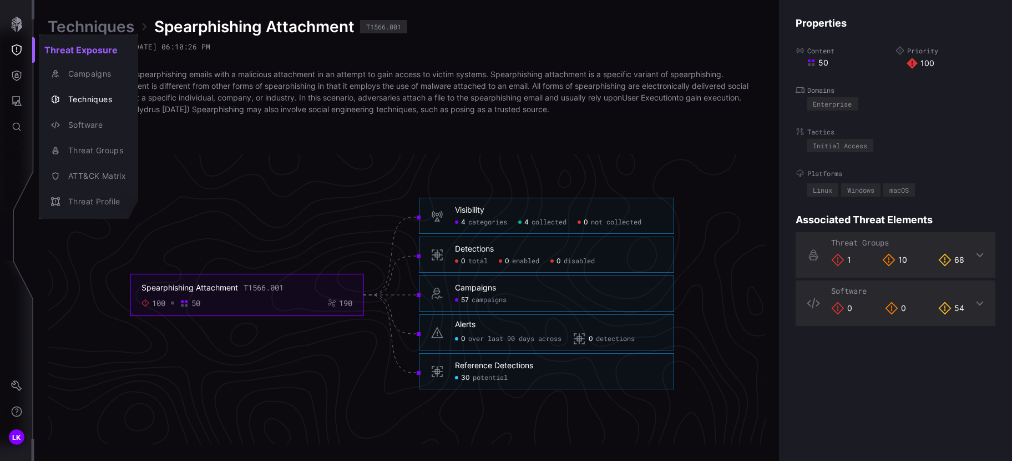
click at [17, 100] on div at bounding box center [506, 230] width 1012 height 461
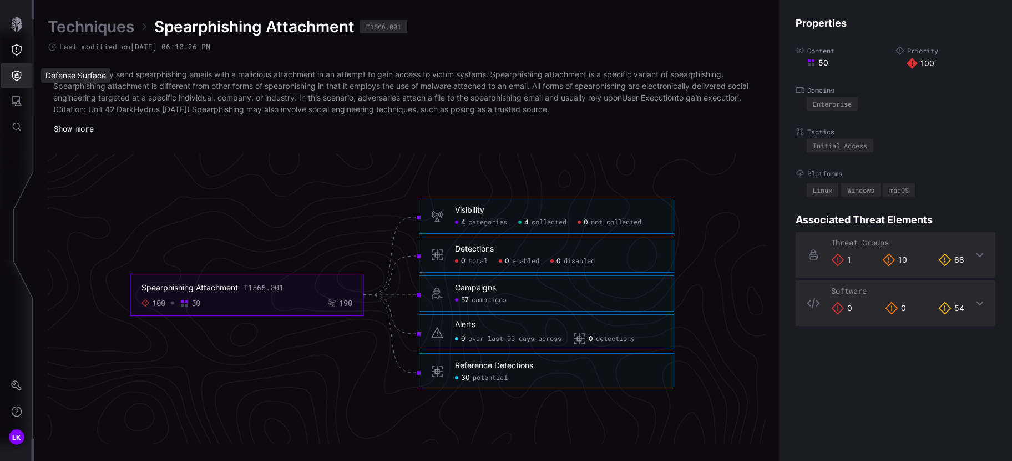
click at [19, 78] on icon "Defense Surface" at bounding box center [16, 75] width 11 height 11
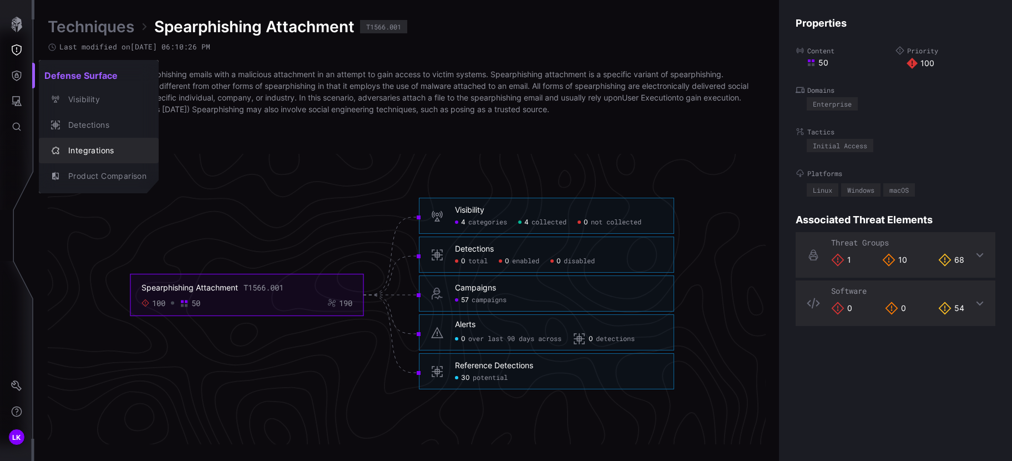
click at [86, 143] on div "Integrations" at bounding box center [98, 151] width 111 height 16
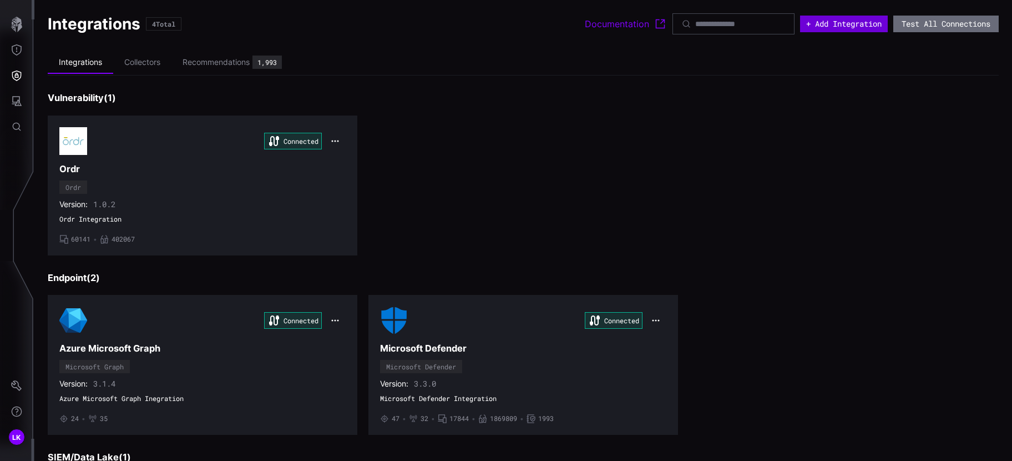
click at [827, 19] on button "+ Add Integration" at bounding box center [844, 24] width 88 height 17
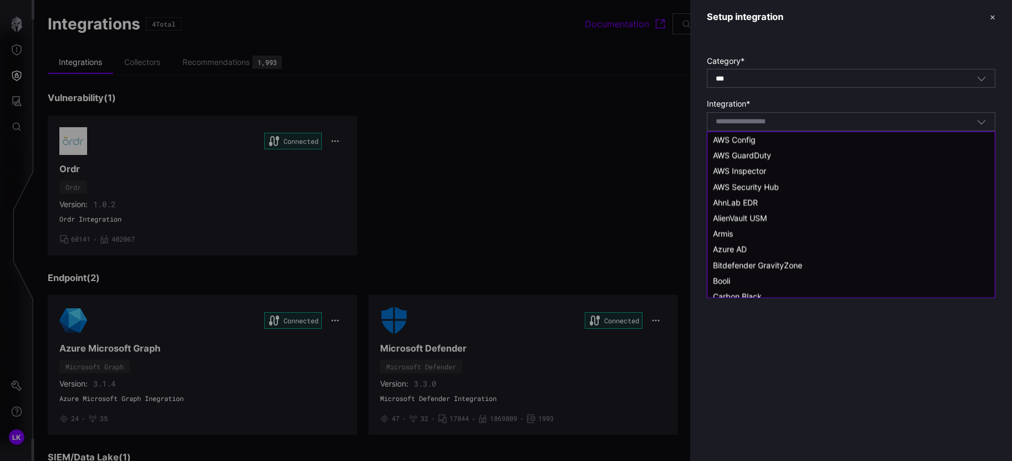
click at [749, 117] on input at bounding box center [755, 121] width 79 height 9
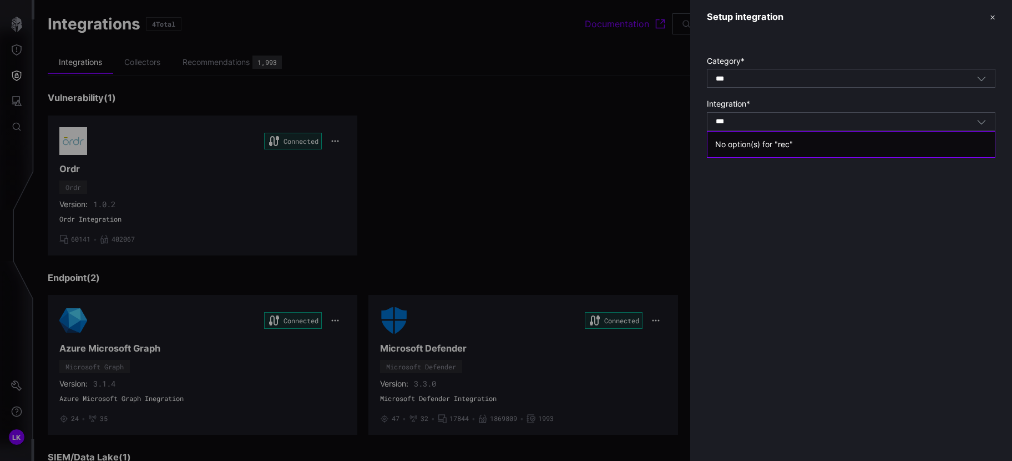
drag, startPoint x: 749, startPoint y: 118, endPoint x: 697, endPoint y: 119, distance: 52.7
click at [697, 119] on div "Category * *** All Integration * *** rec Select integration" at bounding box center [851, 90] width 322 height 113
drag, startPoint x: 697, startPoint y: 119, endPoint x: 739, endPoint y: 122, distance: 42.9
click at [739, 122] on div "*** rec Select integration" at bounding box center [846, 122] width 261 height 10
type input "**"
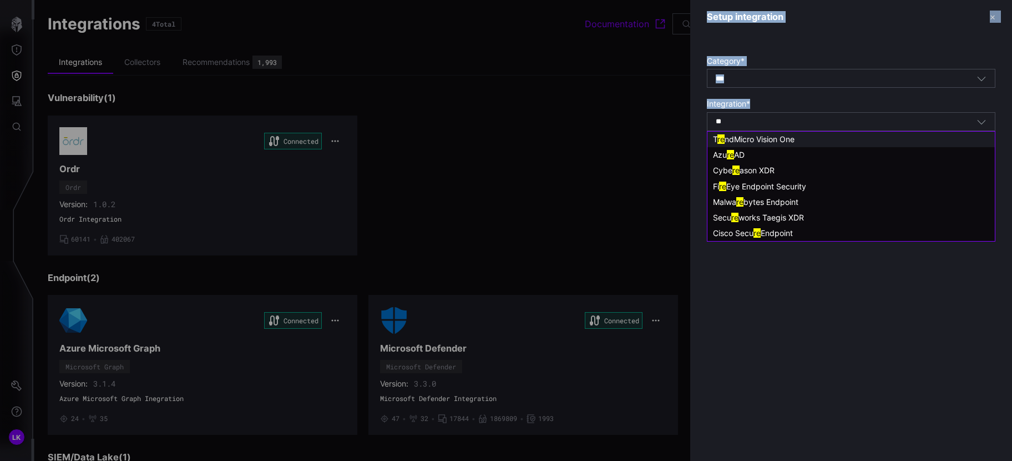
drag, startPoint x: 705, startPoint y: 121, endPoint x: 647, endPoint y: 121, distance: 57.7
drag, startPoint x: 647, startPoint y: 121, endPoint x: 766, endPoint y: 121, distance: 118.8
click at [766, 121] on div "** re Select integration" at bounding box center [846, 122] width 261 height 10
drag, startPoint x: 759, startPoint y: 122, endPoint x: 682, endPoint y: 124, distance: 77.2
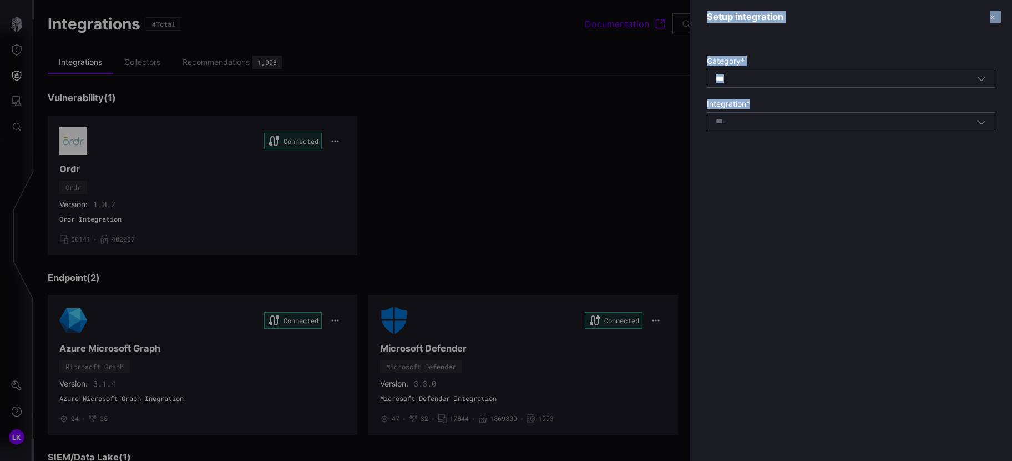
click at [132, 61] on div at bounding box center [506, 230] width 1012 height 461
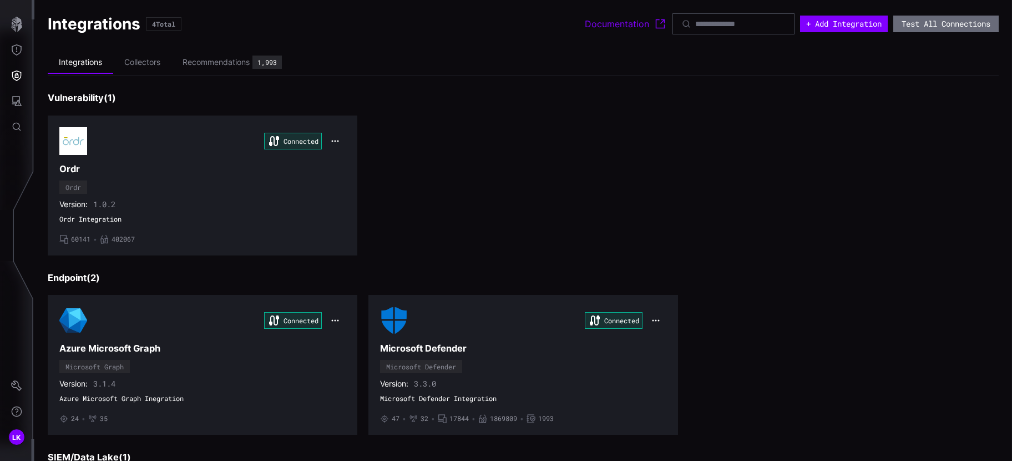
click at [132, 61] on li "Collectors" at bounding box center [142, 63] width 58 height 22
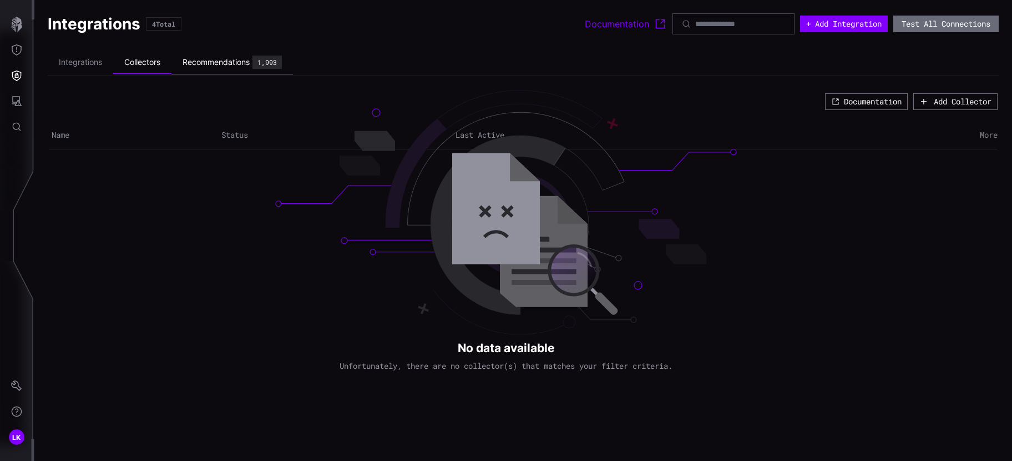
click at [205, 67] on div "Recommendations" at bounding box center [216, 62] width 67 height 10
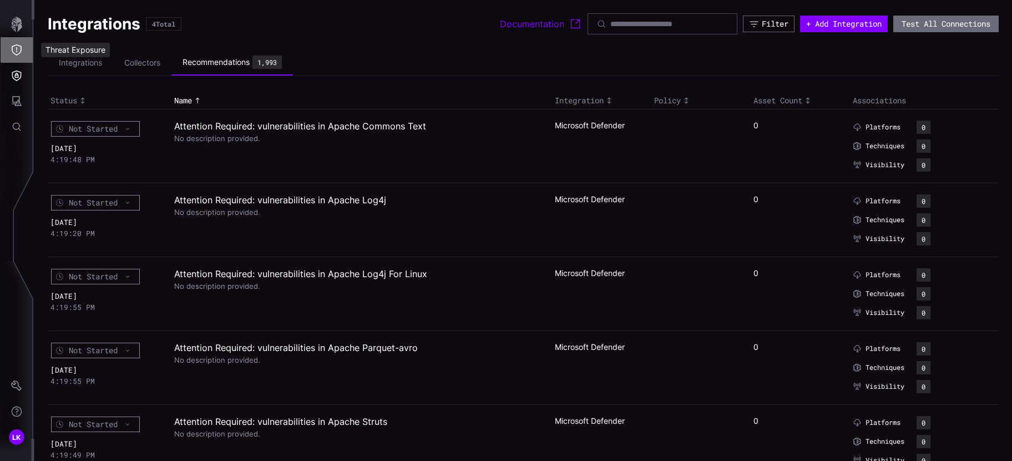
click at [17, 49] on icon "Threat Exposure" at bounding box center [17, 49] width 10 height 11
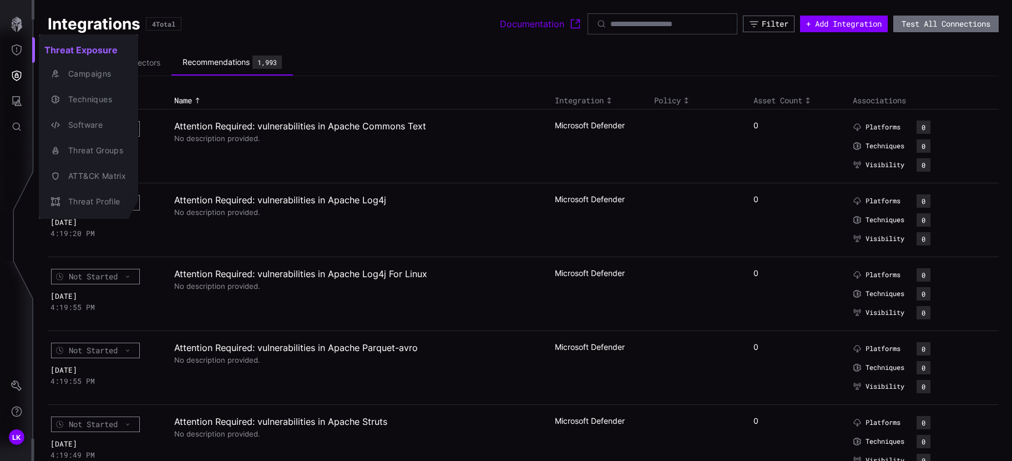
click at [8, 76] on div at bounding box center [506, 230] width 1012 height 461
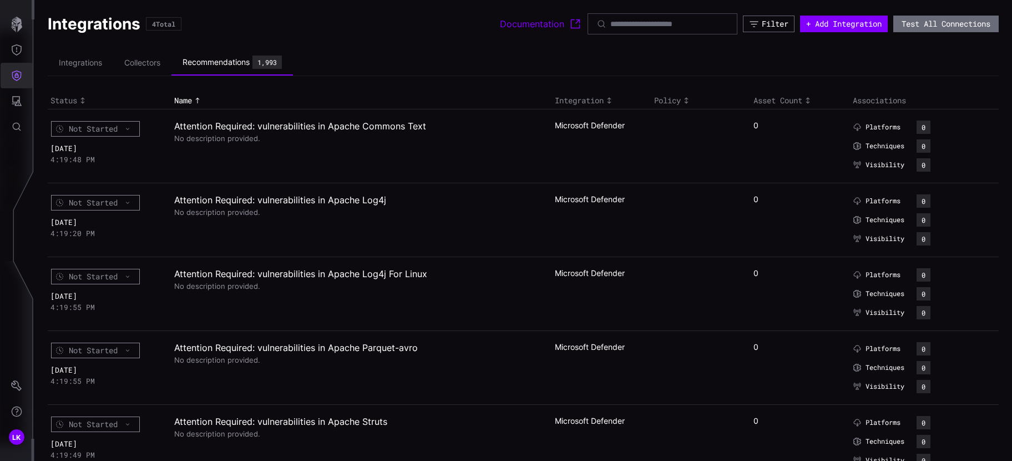
click at [15, 76] on icon "Defense Surface" at bounding box center [16, 75] width 9 height 11
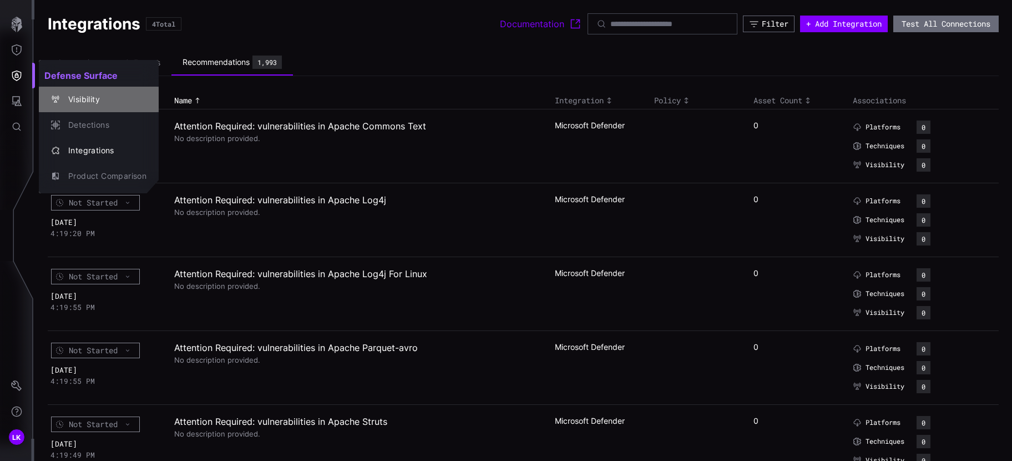
click at [86, 103] on div "Visibility" at bounding box center [105, 100] width 84 height 14
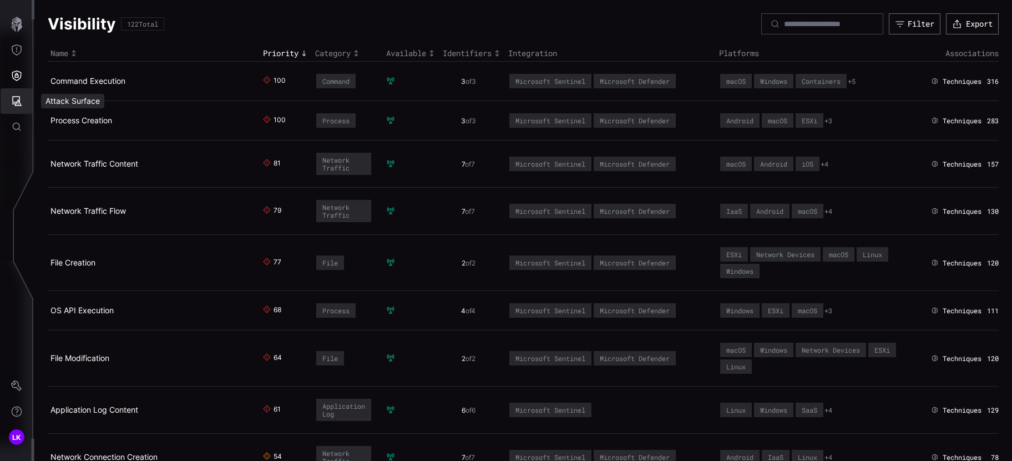
click at [14, 104] on icon "Attack Surface" at bounding box center [16, 100] width 11 height 11
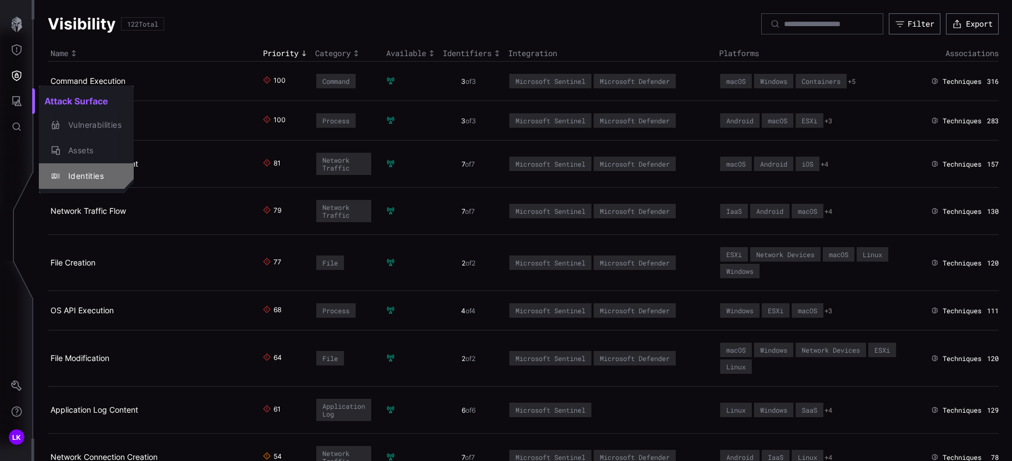
click at [82, 172] on div "Identities" at bounding box center [92, 176] width 59 height 14
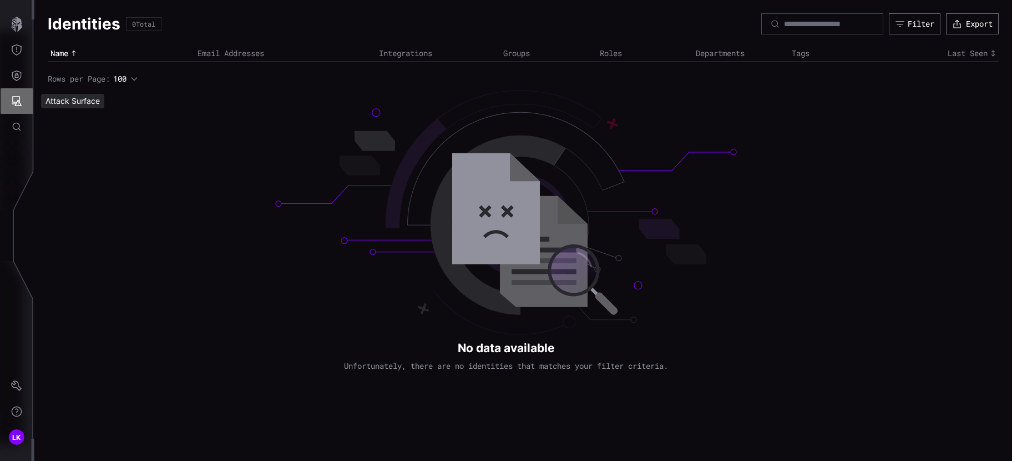
click at [19, 98] on icon "Attack Surface" at bounding box center [16, 100] width 11 height 11
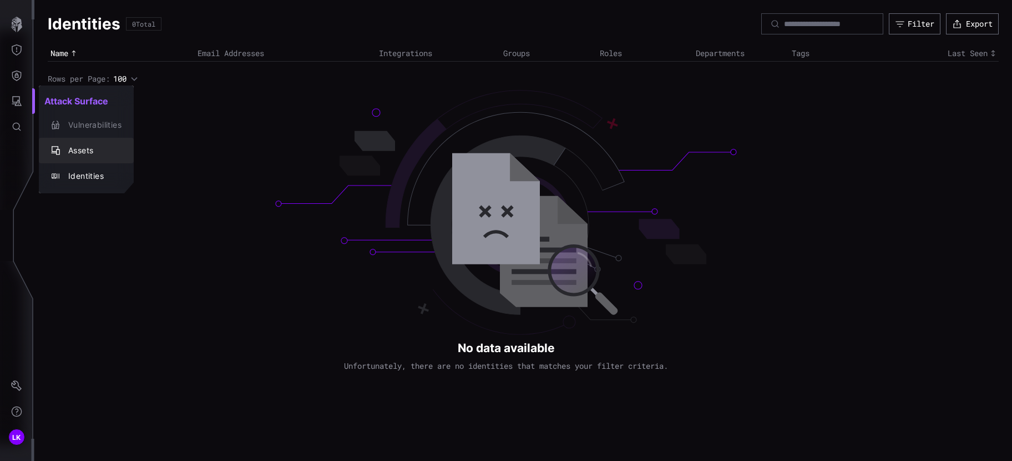
click at [83, 147] on div "Assets" at bounding box center [92, 151] width 59 height 14
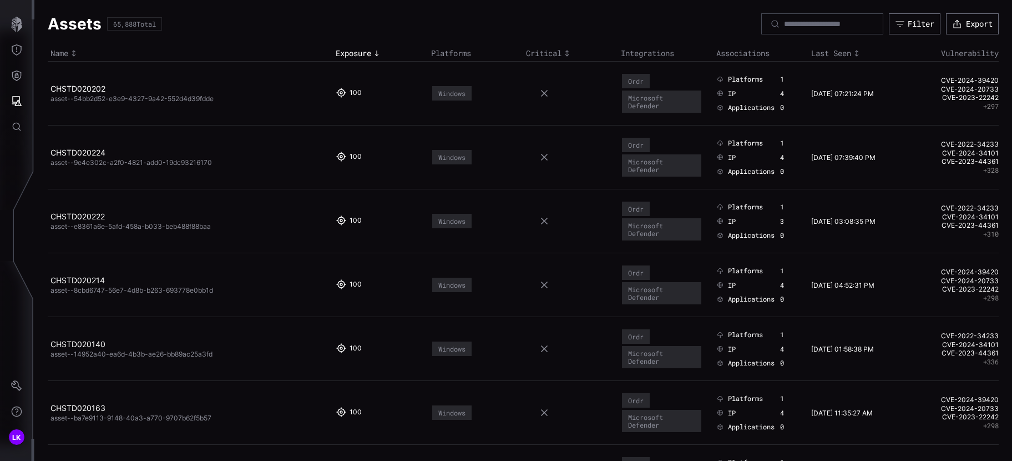
click at [461, 54] on th "Platforms" at bounding box center [475, 54] width 95 height 16
click at [12, 44] on button "Threat Exposure" at bounding box center [17, 50] width 32 height 26
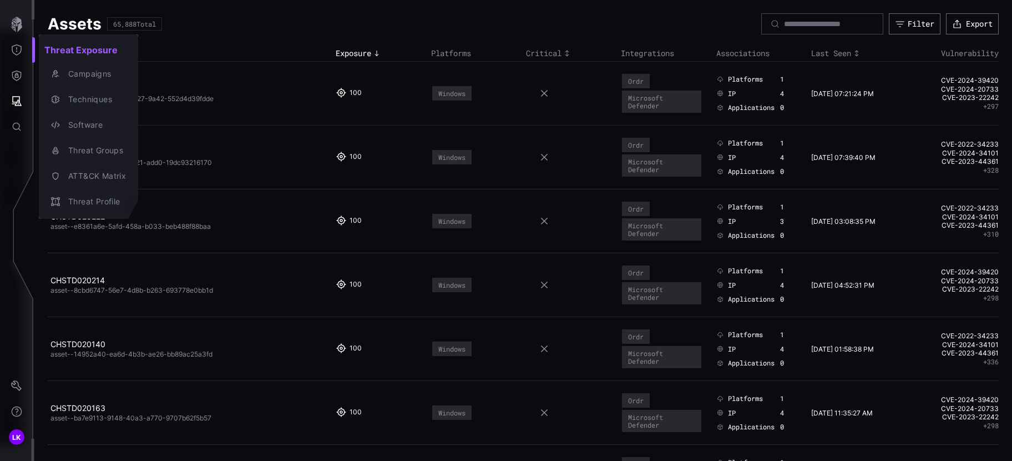
click at [16, 73] on div at bounding box center [506, 230] width 1012 height 461
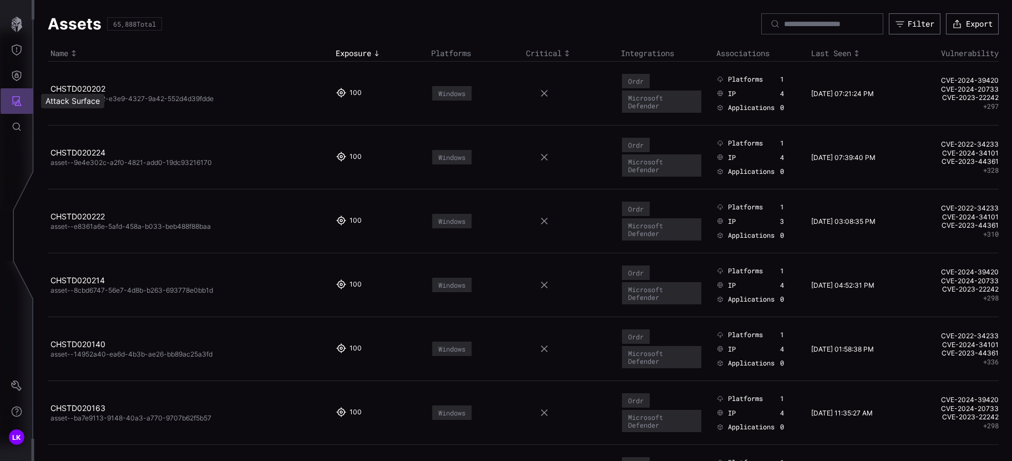
click at [17, 95] on icon "Attack Surface" at bounding box center [16, 100] width 11 height 11
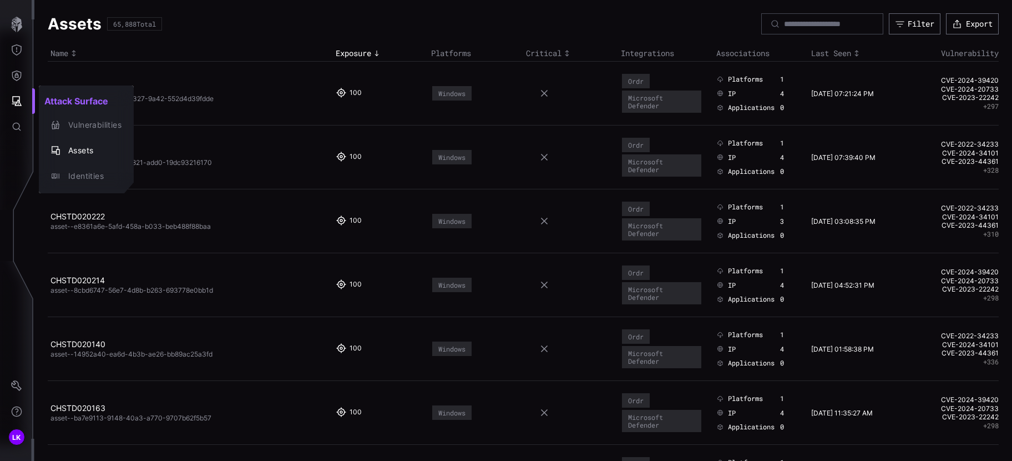
click at [18, 27] on div at bounding box center [506, 230] width 1012 height 461
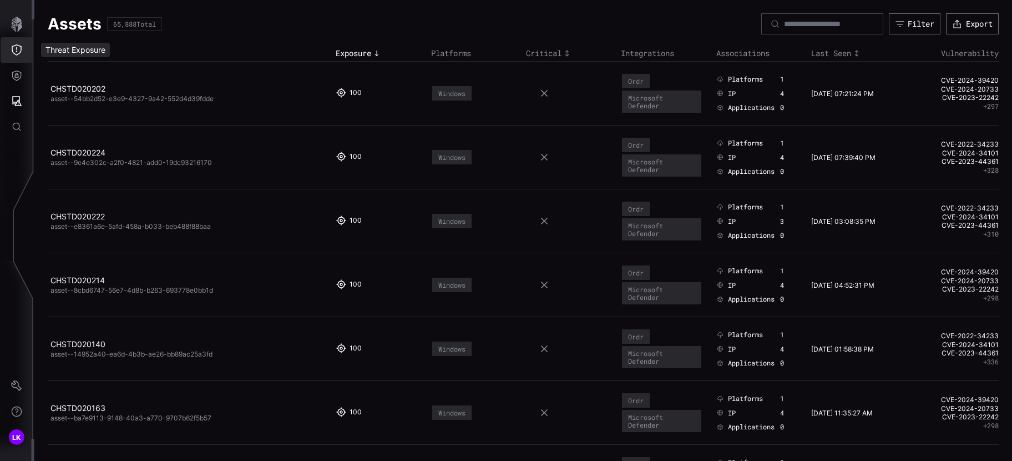
click at [18, 45] on icon "Threat Exposure" at bounding box center [17, 49] width 10 height 11
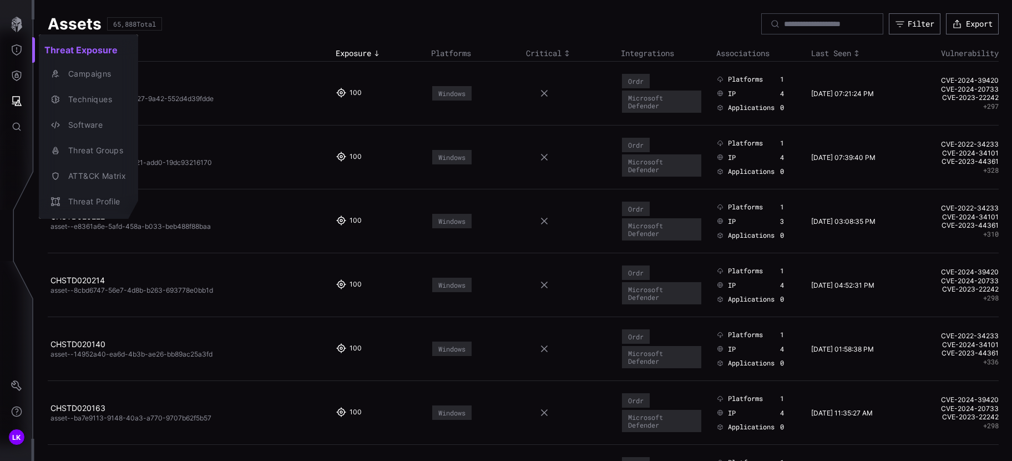
click at [17, 75] on div at bounding box center [506, 230] width 1012 height 461
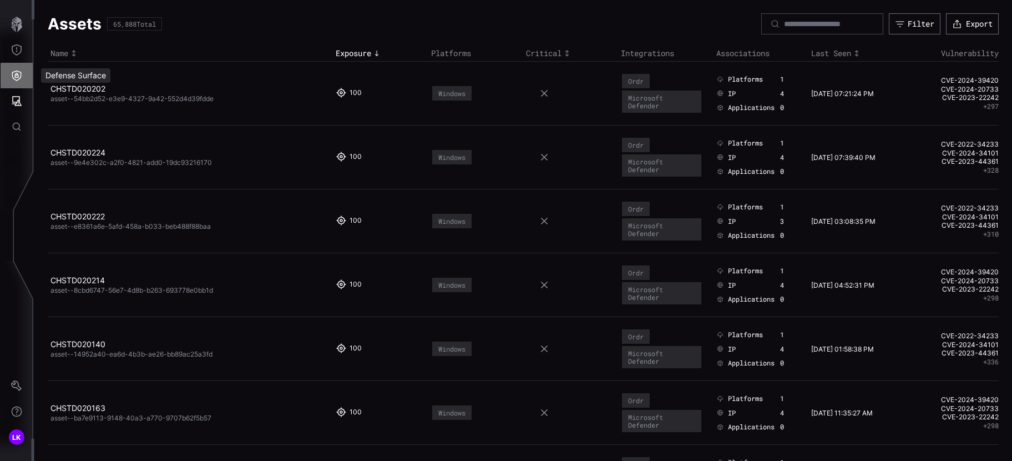
click at [17, 73] on icon "Defense Surface" at bounding box center [16, 75] width 11 height 11
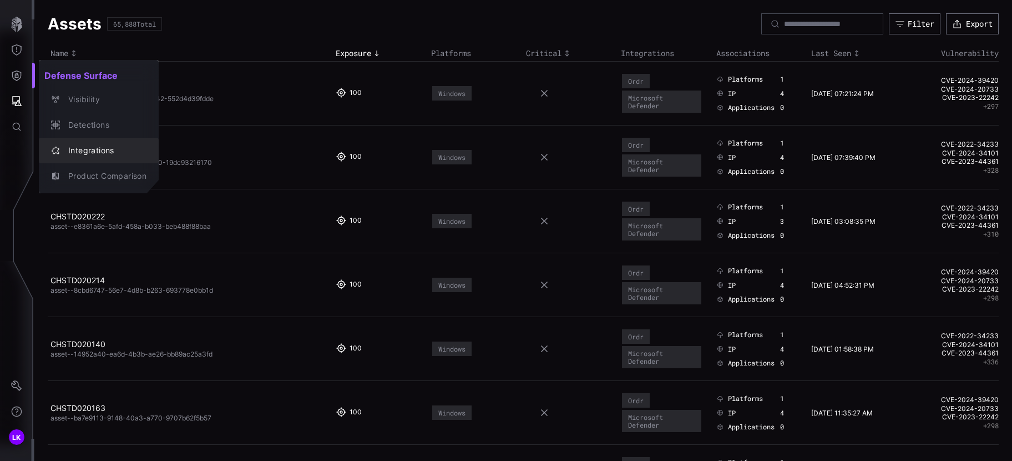
click at [98, 154] on div "Integrations" at bounding box center [105, 151] width 84 height 14
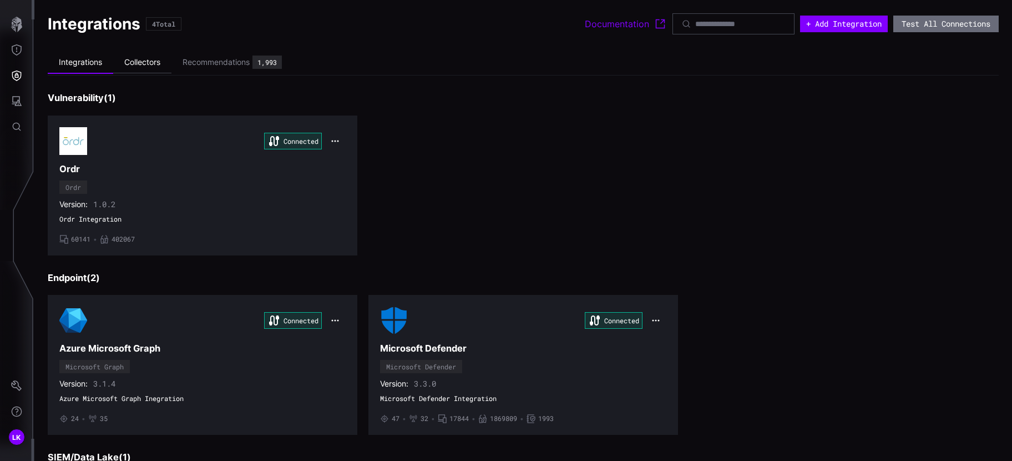
click at [134, 64] on li "Collectors" at bounding box center [142, 63] width 58 height 22
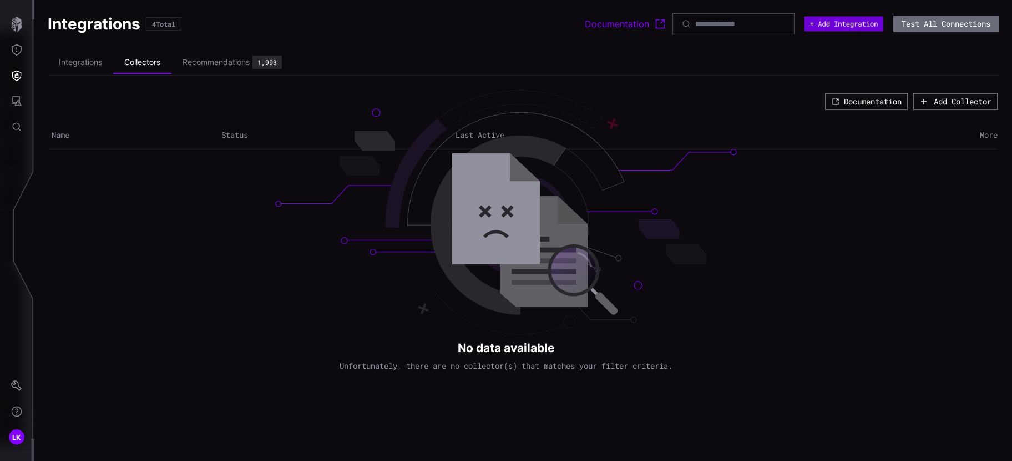
click at [849, 26] on button "+ Add Integration" at bounding box center [844, 24] width 79 height 15
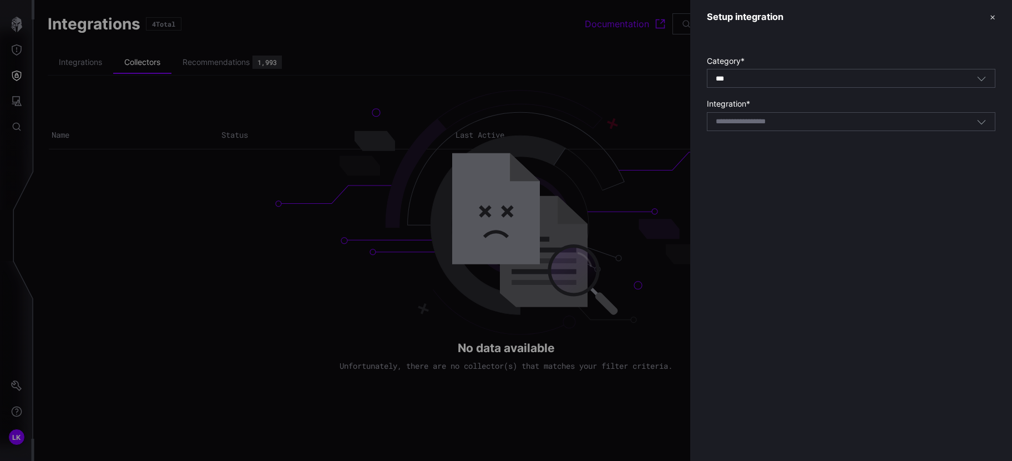
click at [783, 81] on div "*** All" at bounding box center [846, 79] width 261 height 10
click at [639, 73] on div at bounding box center [506, 230] width 1012 height 461
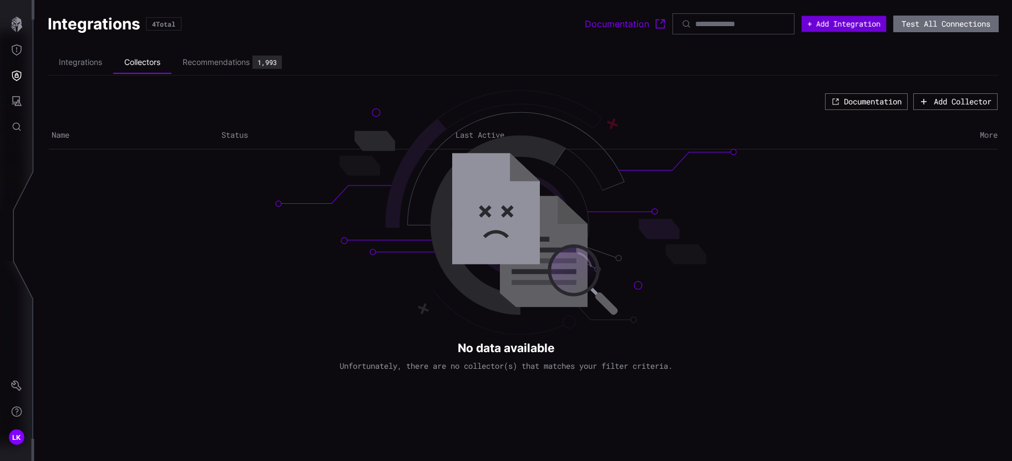
click at [855, 26] on button "+ Add Integration" at bounding box center [844, 24] width 85 height 16
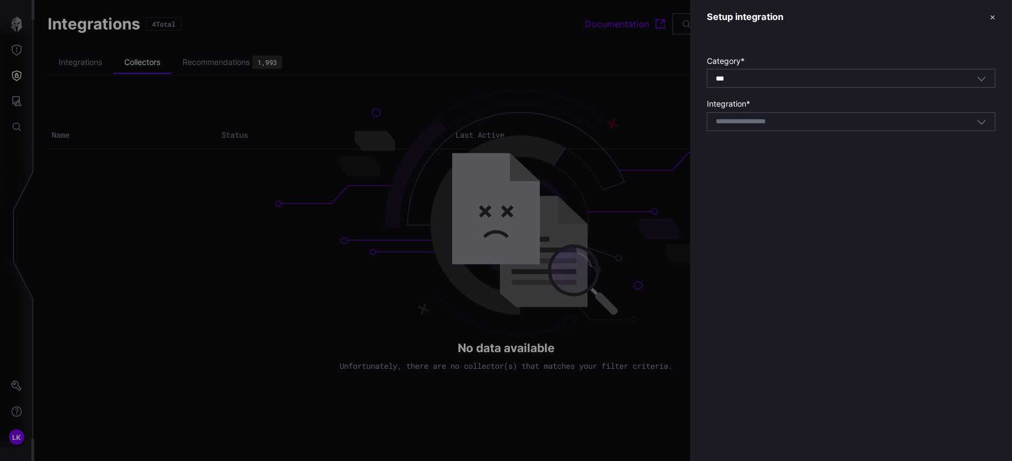
click at [979, 120] on icon "button" at bounding box center [982, 122] width 8 height 4
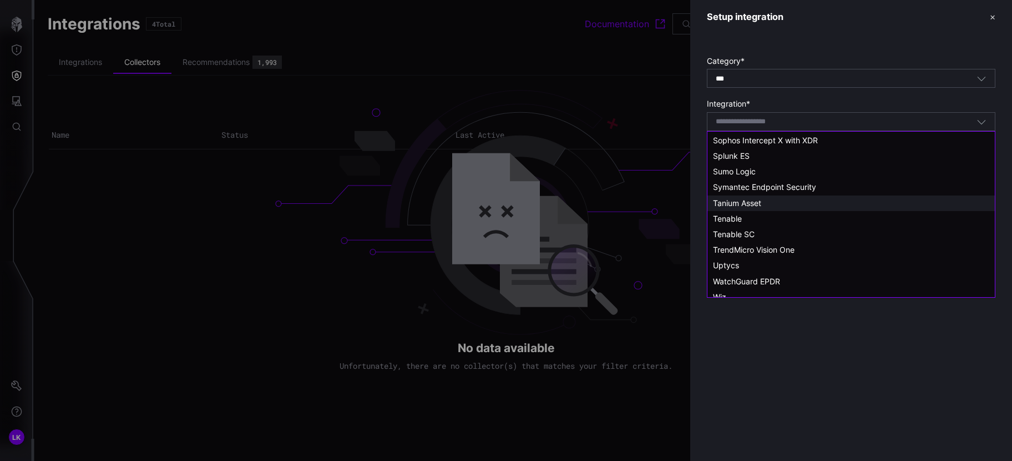
scroll to position [914, 0]
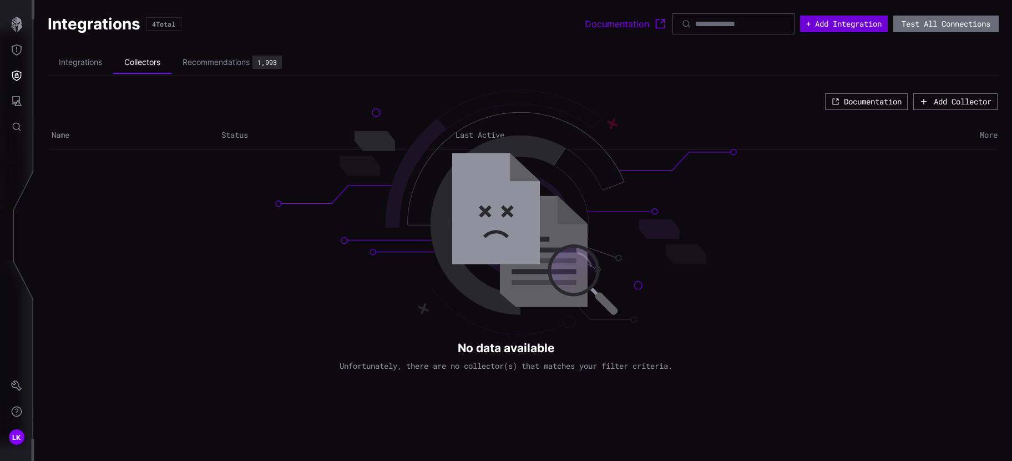
click at [839, 22] on button "+ Add Integration" at bounding box center [844, 24] width 88 height 17
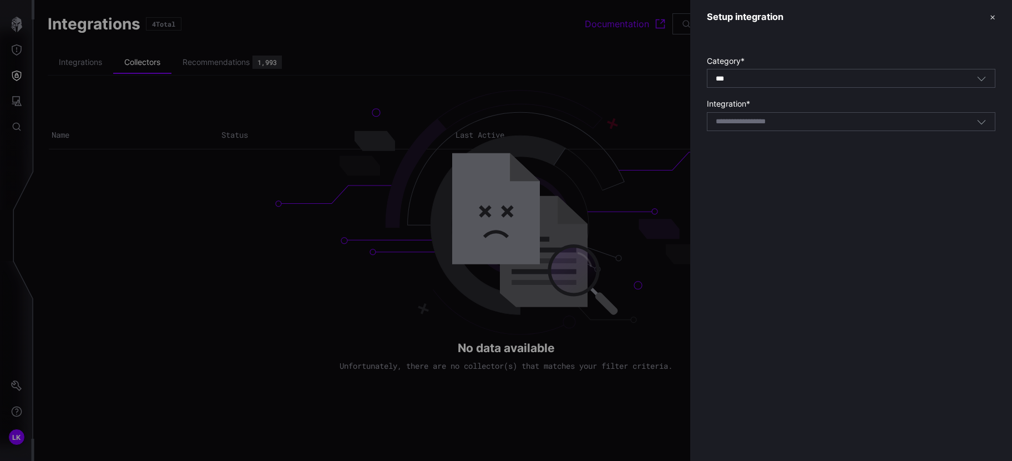
click at [84, 63] on div at bounding box center [506, 230] width 1012 height 461
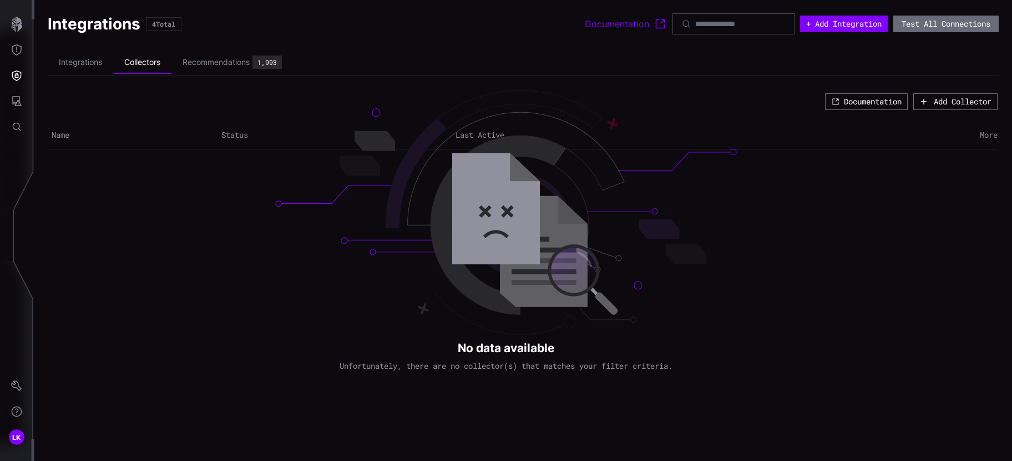
click at [84, 63] on li "Integrations" at bounding box center [80, 63] width 65 height 22
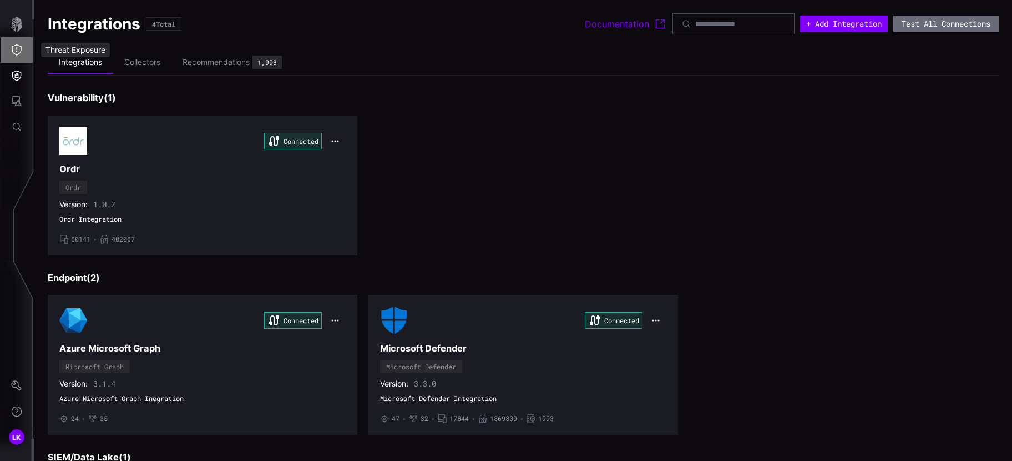
click at [15, 51] on icon "Threat Exposure" at bounding box center [16, 49] width 11 height 11
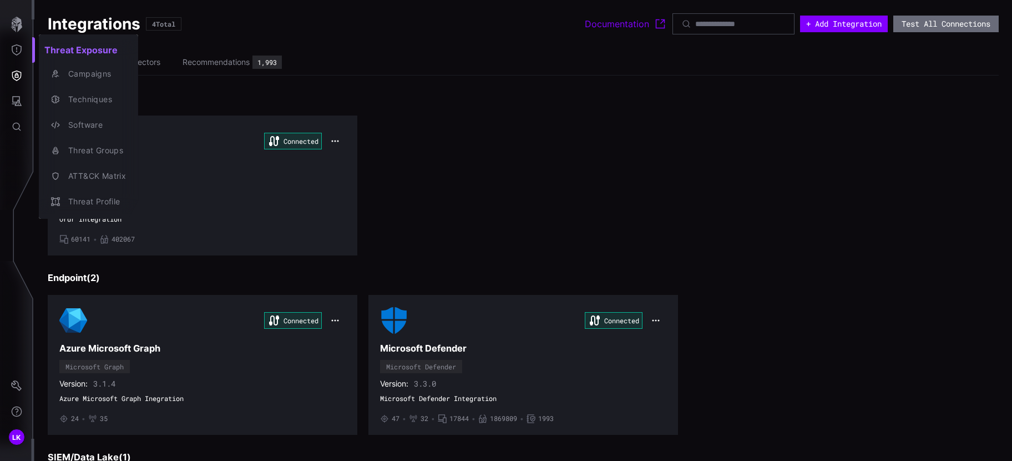
click at [226, 63] on div at bounding box center [506, 230] width 1012 height 461
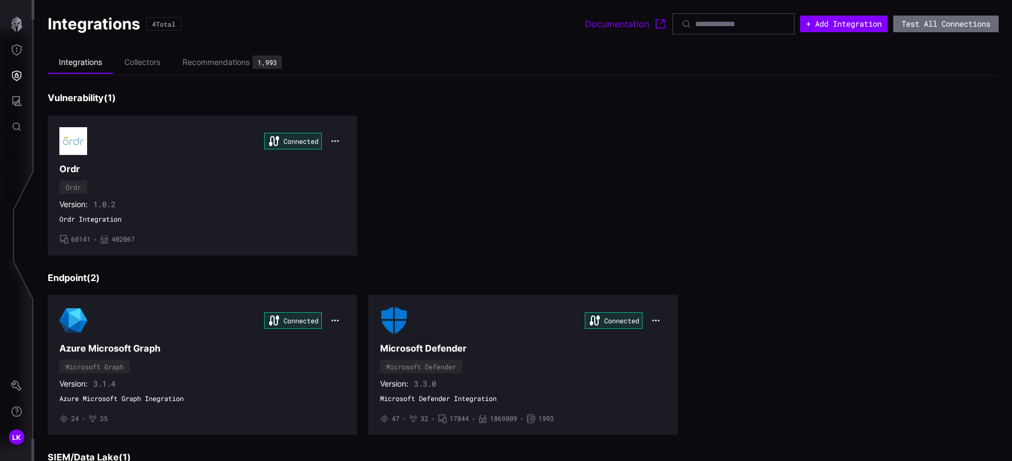
click at [226, 63] on div "Recommendations" at bounding box center [216, 62] width 67 height 10
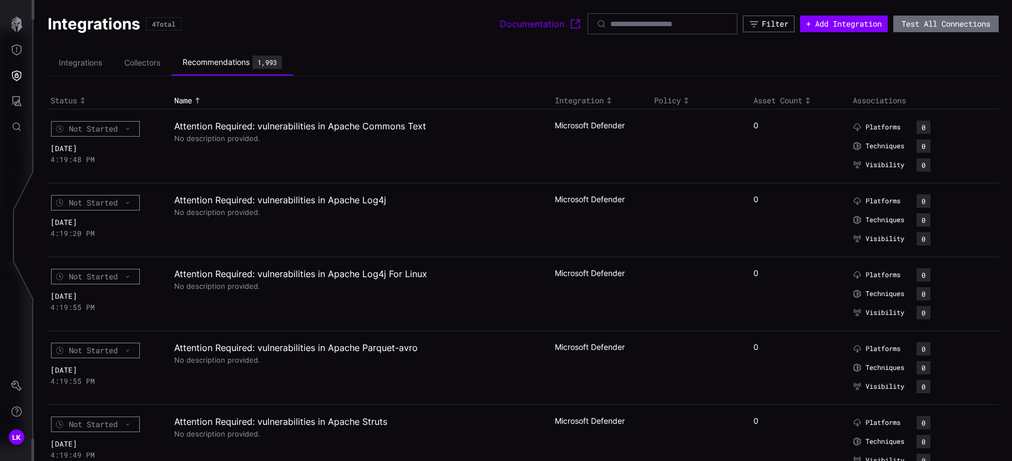
click at [344, 124] on h2 "Attention Required: vulnerabilities in Apache Commons Text" at bounding box center [357, 125] width 367 height 11
drag, startPoint x: 445, startPoint y: 211, endPoint x: 237, endPoint y: 62, distance: 255.7
click at [237, 62] on div "Recommendations" at bounding box center [216, 62] width 67 height 10
click at [23, 49] on button "Threat Exposure" at bounding box center [17, 50] width 32 height 26
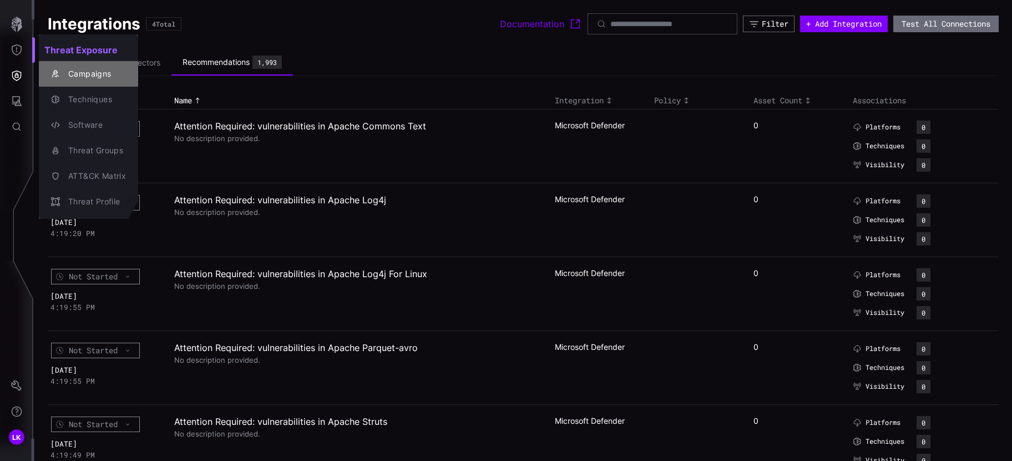
click at [93, 73] on div "Campaigns" at bounding box center [94, 74] width 63 height 14
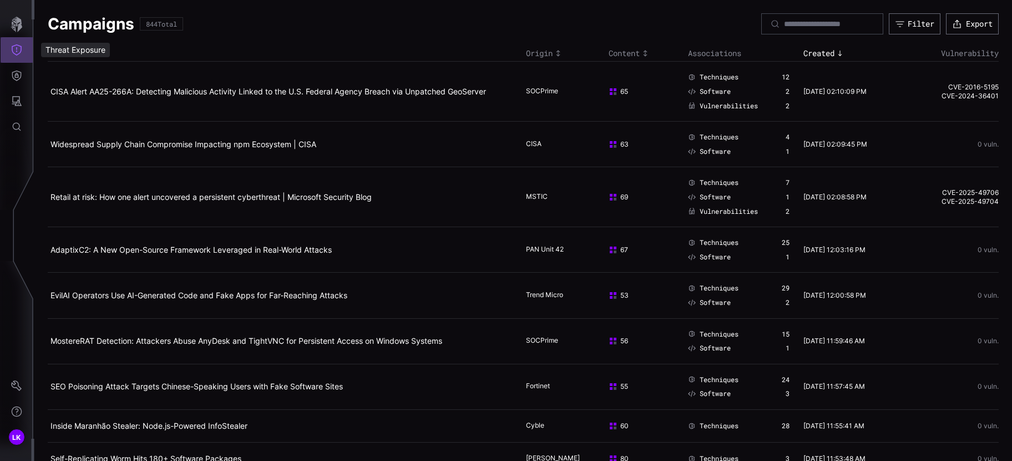
click at [24, 47] on button "Threat Exposure" at bounding box center [17, 50] width 32 height 26
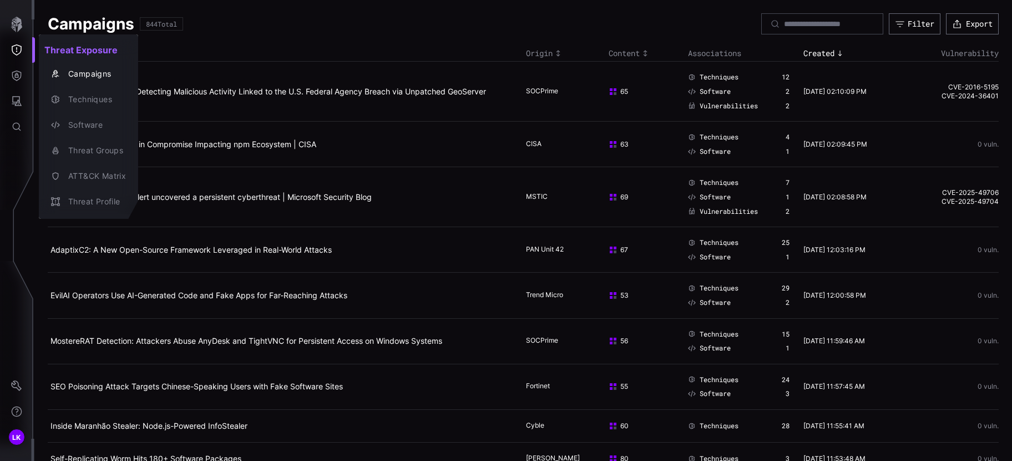
click at [22, 77] on div at bounding box center [506, 230] width 1012 height 461
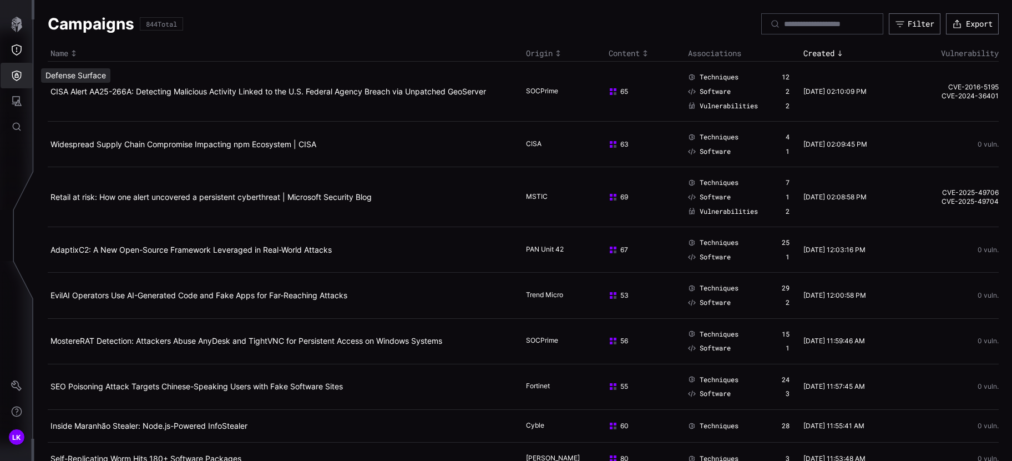
click at [19, 75] on icon "Defense Surface" at bounding box center [16, 75] width 11 height 11
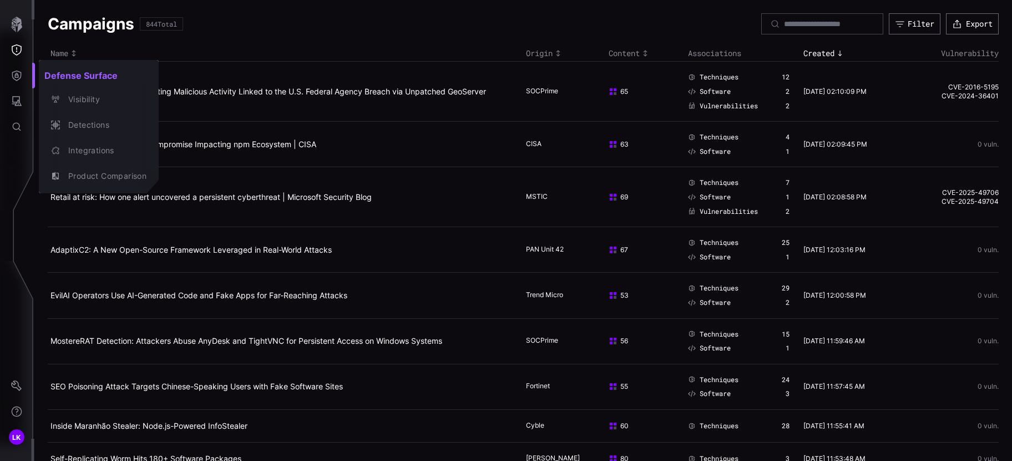
click at [21, 96] on div at bounding box center [506, 230] width 1012 height 461
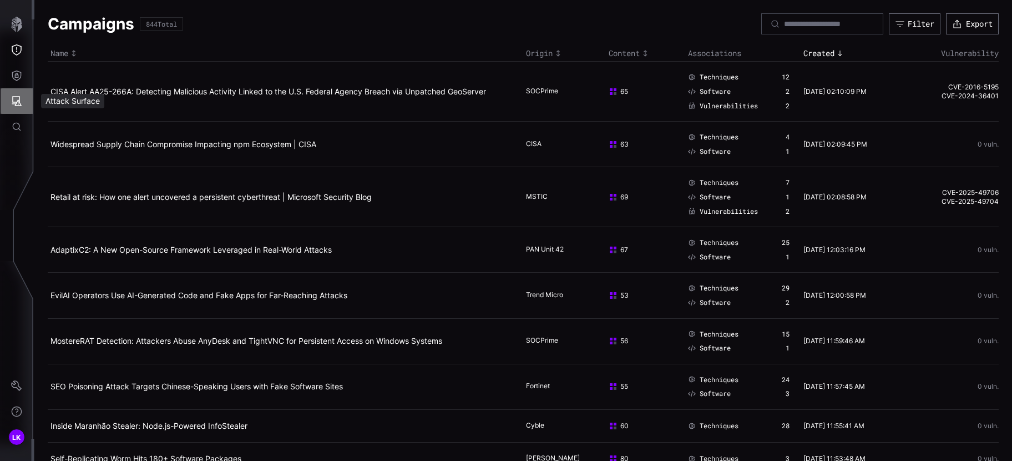
click at [21, 100] on icon "Attack Surface" at bounding box center [16, 100] width 11 height 11
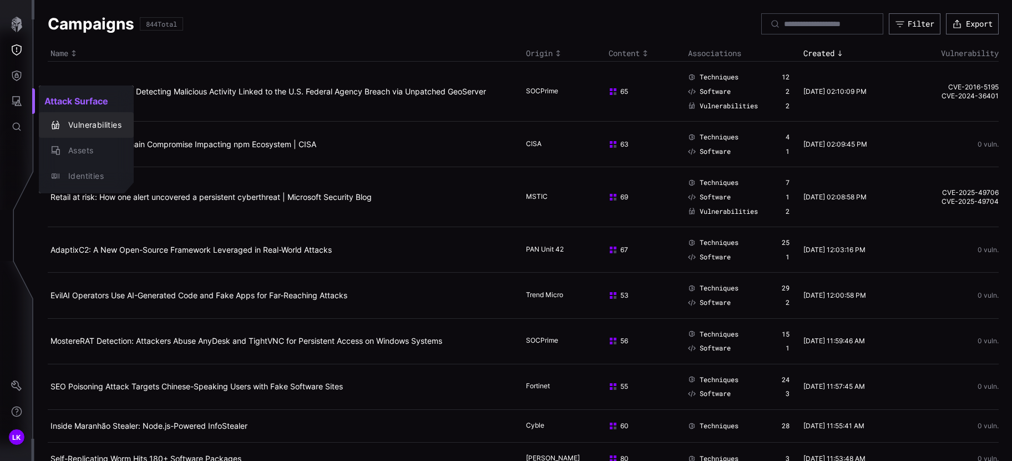
click at [85, 125] on div "Vulnerabilities" at bounding box center [92, 125] width 59 height 14
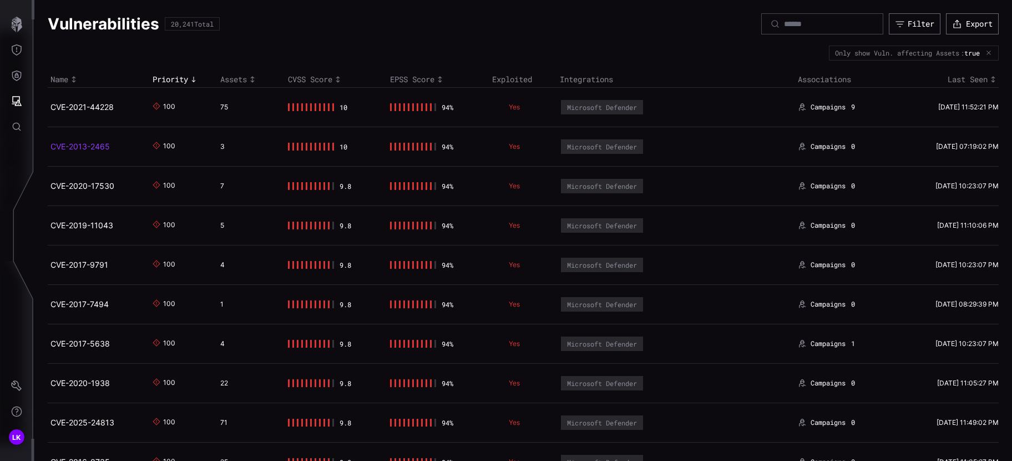
click at [96, 148] on link "CVE-2013-2465" at bounding box center [80, 146] width 59 height 9
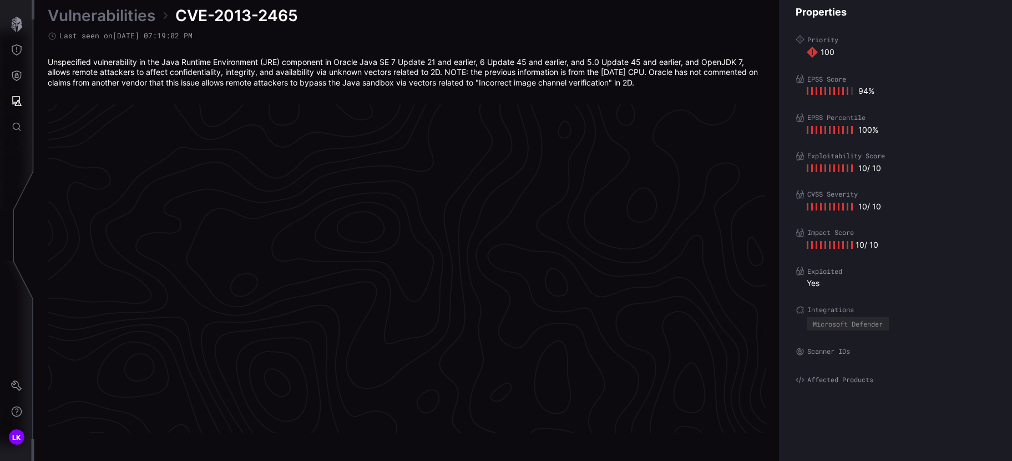
scroll to position [2337, 478]
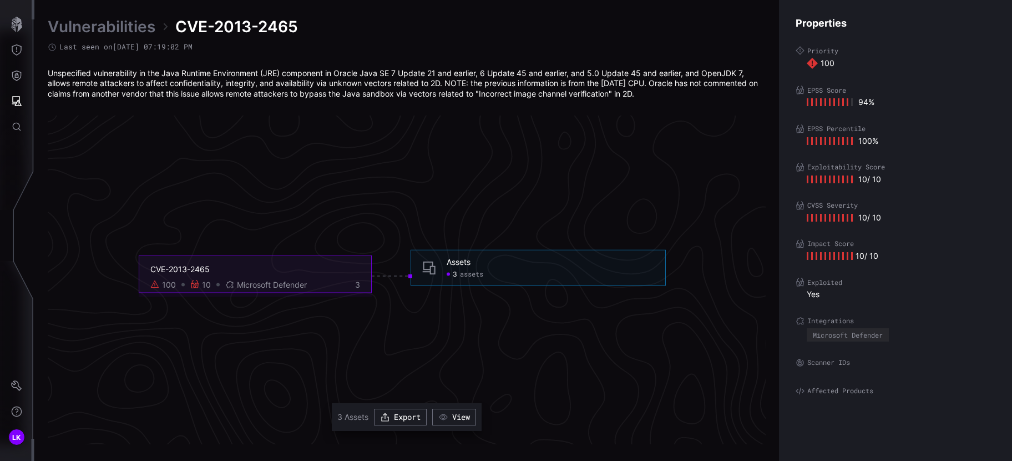
click at [456, 265] on div "Assets" at bounding box center [459, 261] width 24 height 10
click at [458, 273] on div "3 assets" at bounding box center [465, 274] width 37 height 9
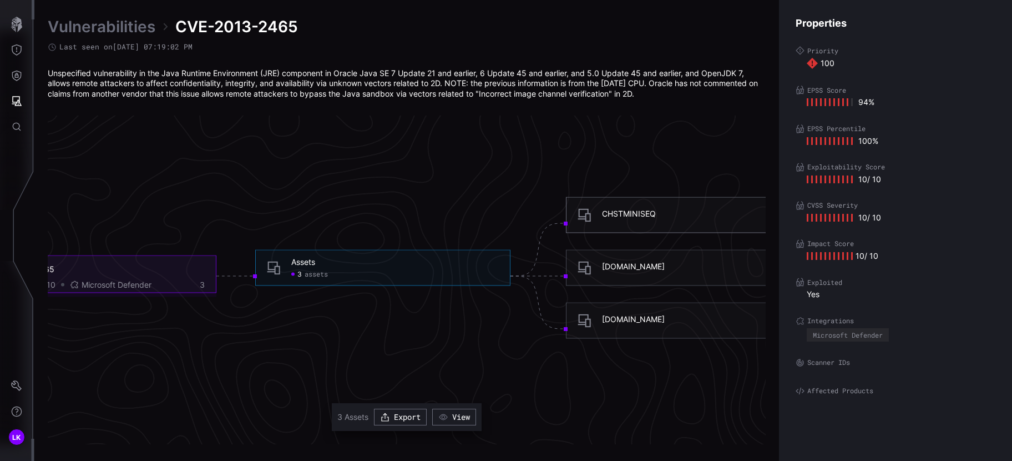
click at [624, 215] on div "CHSTMINISEQ" at bounding box center [629, 213] width 54 height 10
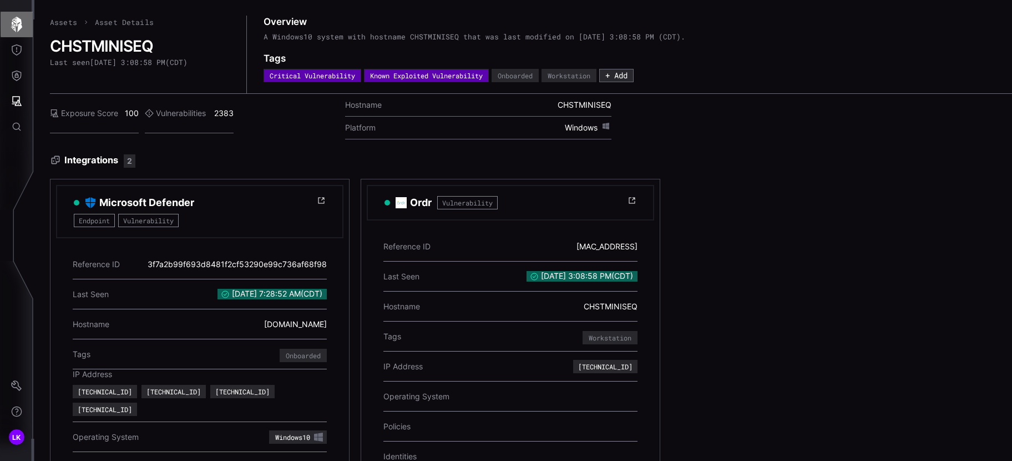
click at [15, 29] on icon "button" at bounding box center [16, 25] width 11 height 16
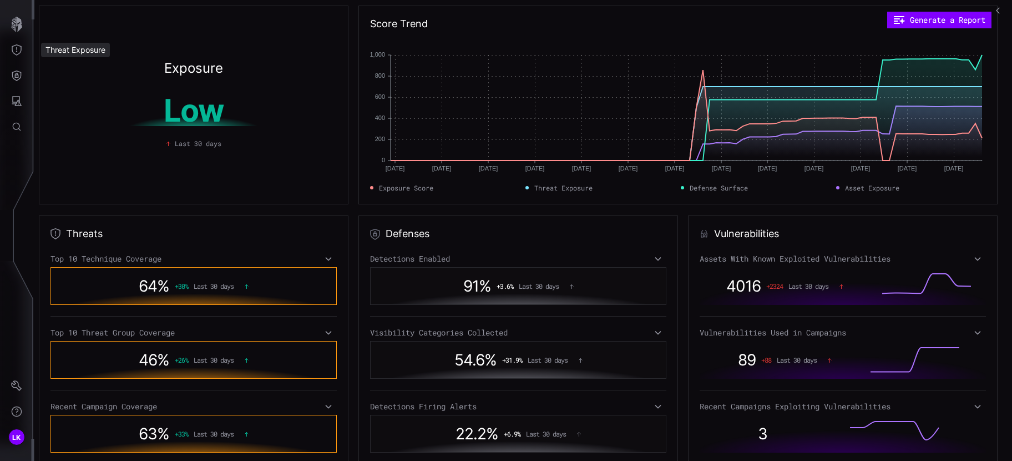
click at [74, 48] on div "Threat Exposure" at bounding box center [75, 50] width 69 height 14
click at [16, 52] on icon "Threat Exposure" at bounding box center [17, 49] width 10 height 11
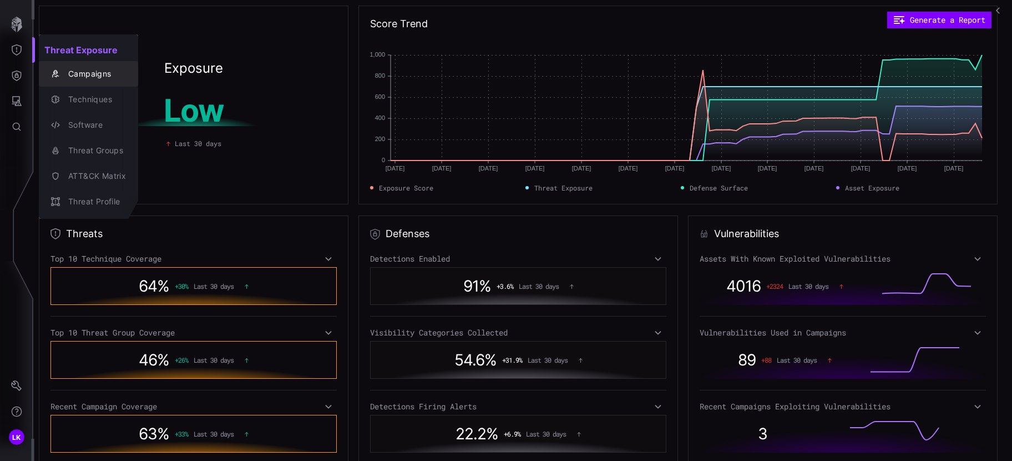
click at [96, 76] on div "Campaigns" at bounding box center [94, 74] width 63 height 14
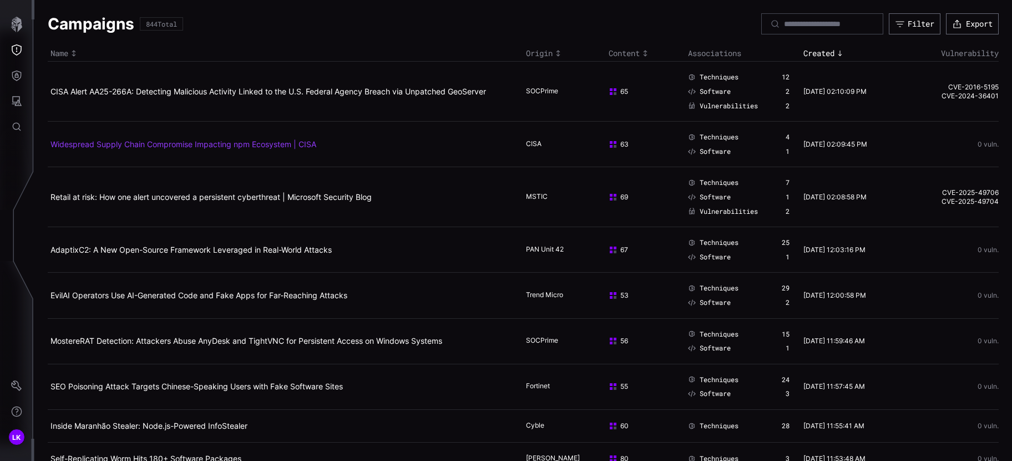
click at [251, 140] on link "Widespread Supply Chain Compromise Impacting npm Ecosystem | CISA" at bounding box center [184, 143] width 266 height 9
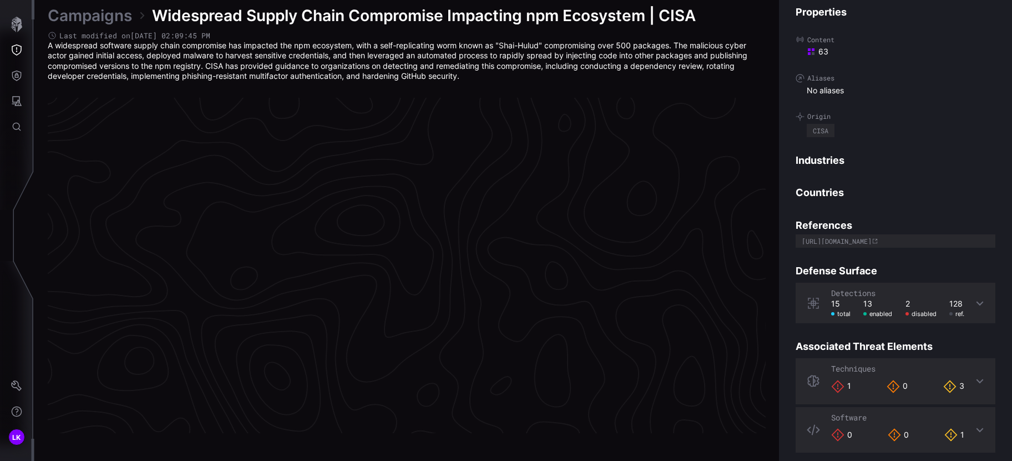
scroll to position [2334, 478]
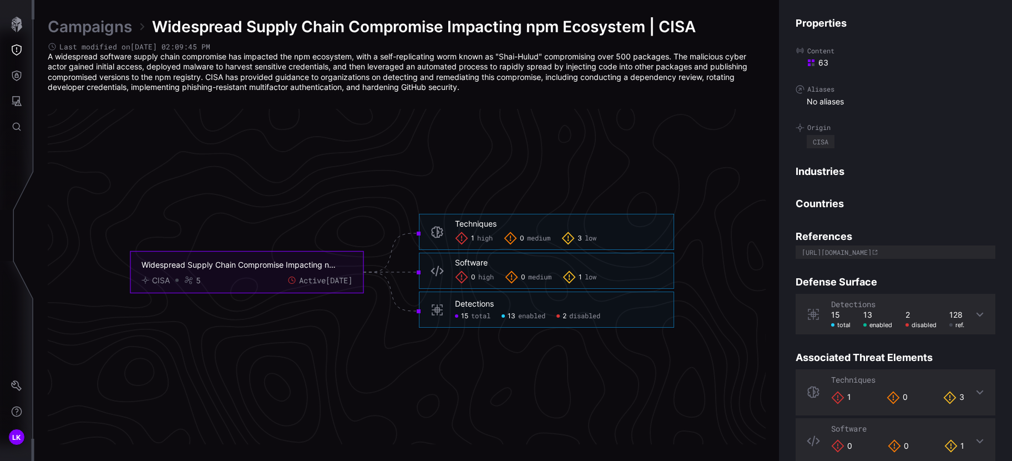
click at [567, 238] on icon at bounding box center [568, 237] width 13 height 13
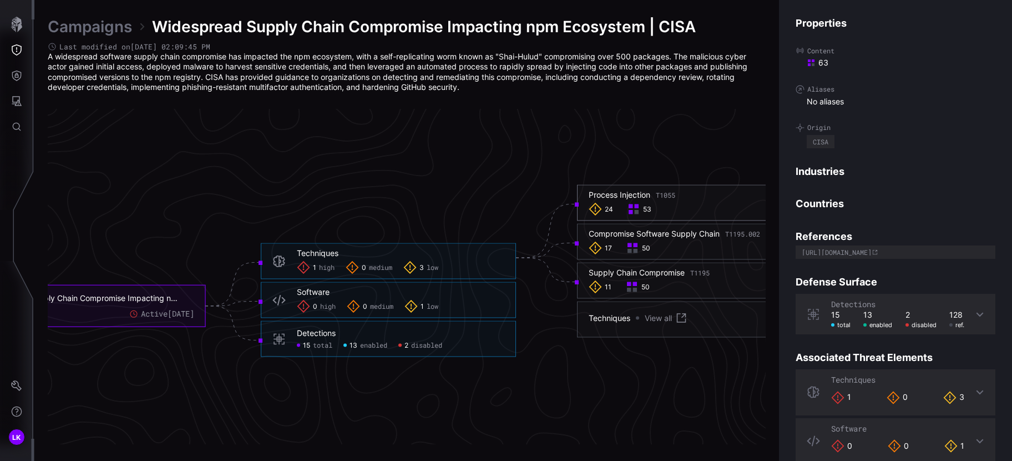
click at [609, 211] on span "24" at bounding box center [609, 209] width 8 height 9
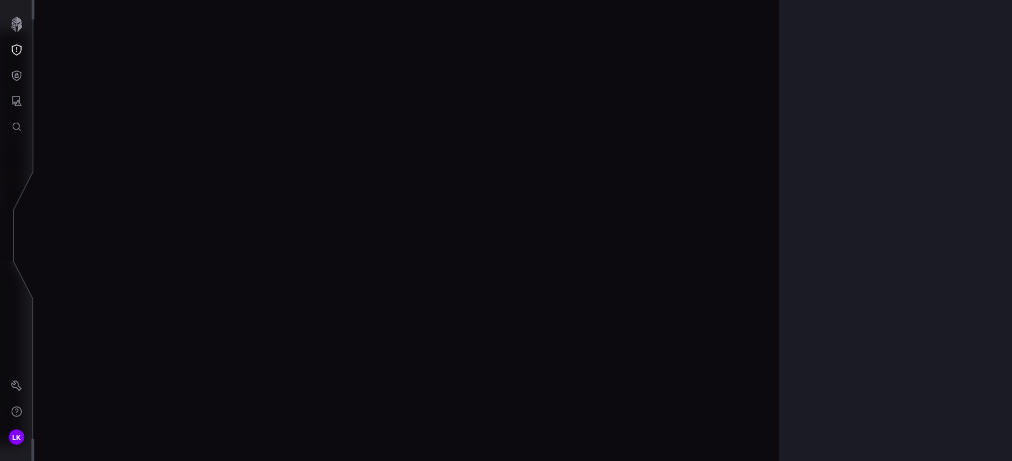
scroll to position [2351, 478]
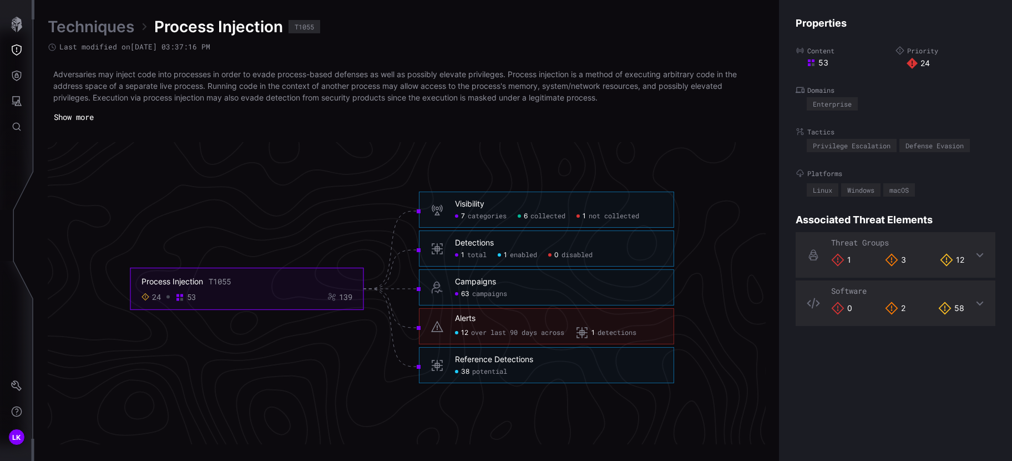
click at [485, 245] on div "Detections" at bounding box center [474, 243] width 39 height 10
click at [470, 205] on div "Visibility" at bounding box center [469, 204] width 29 height 10
click at [596, 219] on span "not collected" at bounding box center [614, 216] width 51 height 9
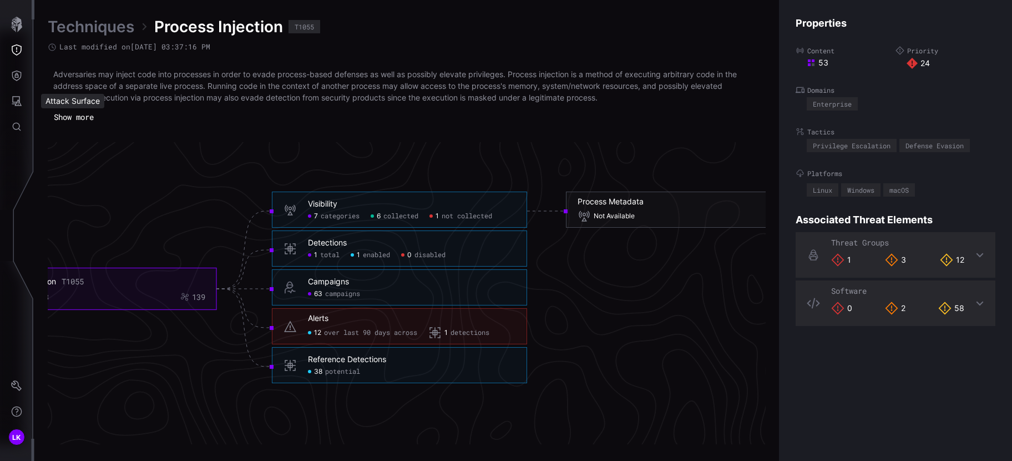
click at [75, 101] on div "Attack Surface" at bounding box center [72, 101] width 63 height 14
click at [15, 100] on icon "Attack Surface" at bounding box center [16, 100] width 11 height 11
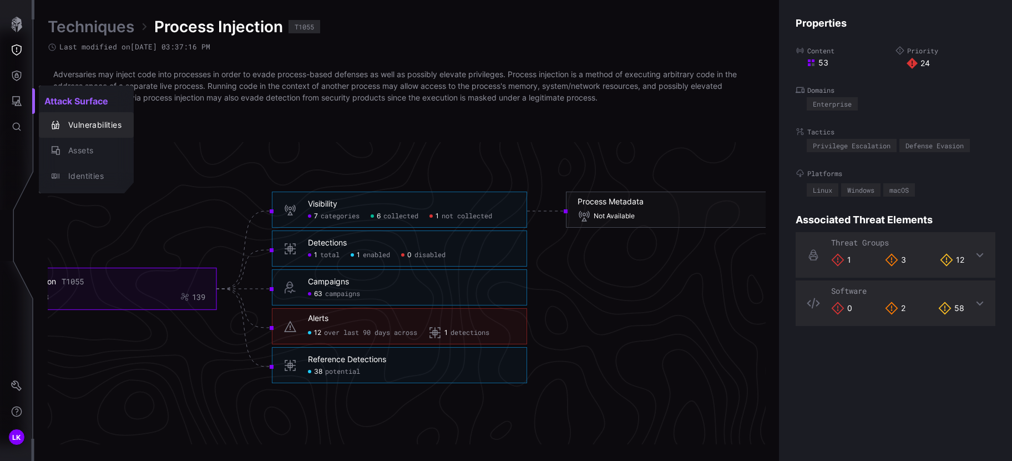
click at [87, 128] on div "Vulnerabilities" at bounding box center [92, 125] width 59 height 14
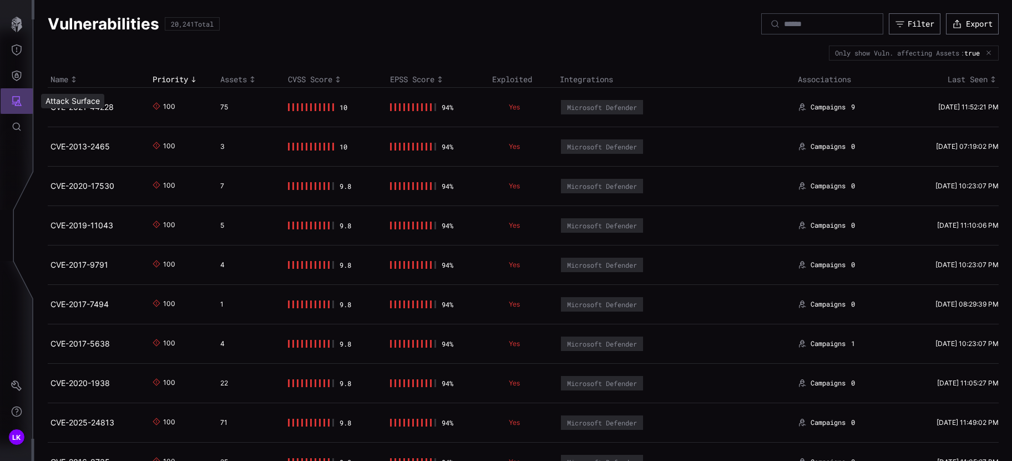
click at [22, 103] on button "Attack Surface" at bounding box center [17, 101] width 32 height 26
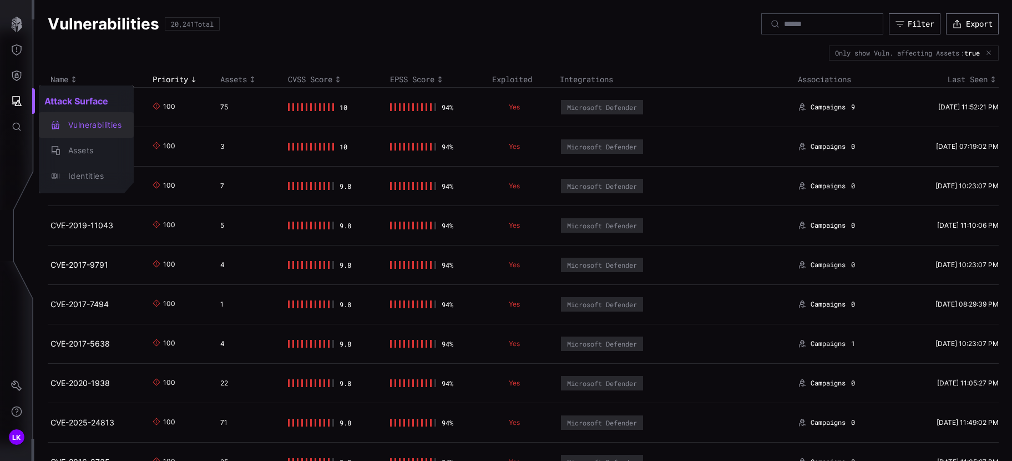
click at [97, 128] on div "Vulnerabilities" at bounding box center [92, 125] width 59 height 14
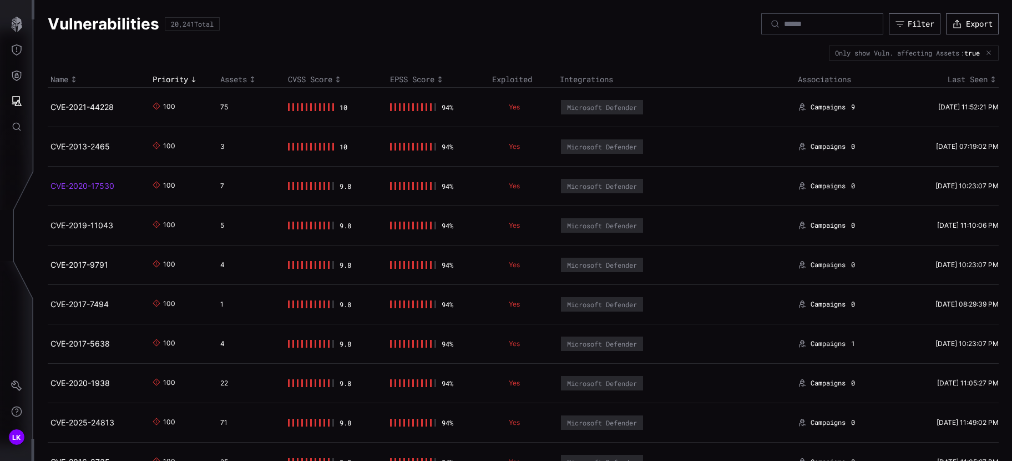
click at [88, 184] on link "CVE-2020-17530" at bounding box center [83, 185] width 64 height 9
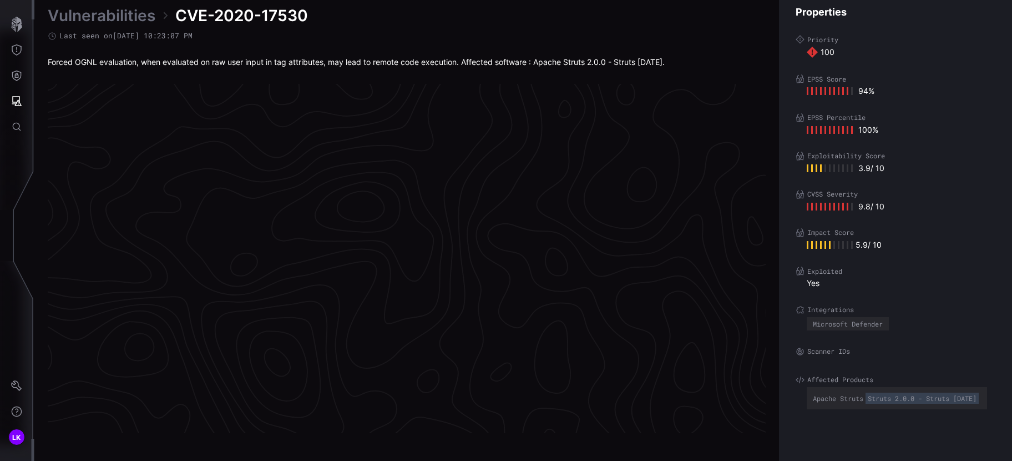
scroll to position [2327, 478]
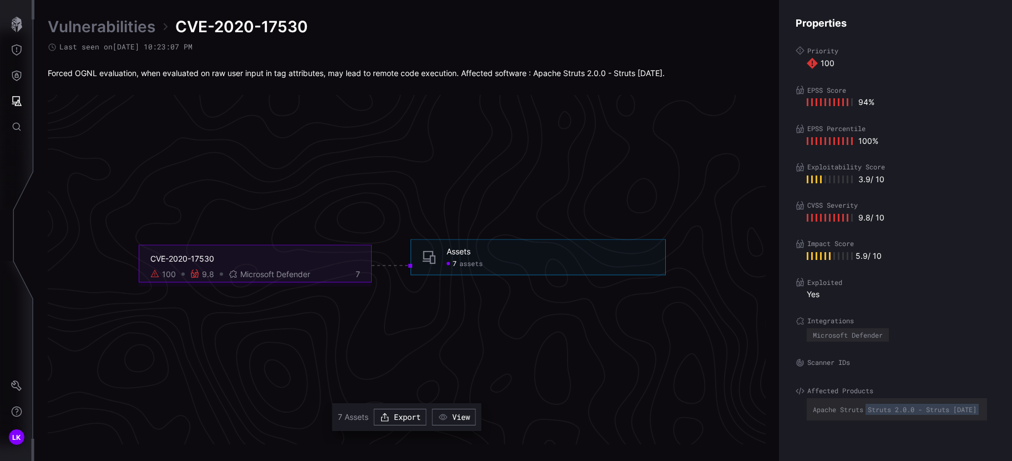
click at [289, 276] on span "Microsoft Defender" at bounding box center [275, 274] width 70 height 10
click at [458, 261] on div "7 assets" at bounding box center [465, 263] width 36 height 9
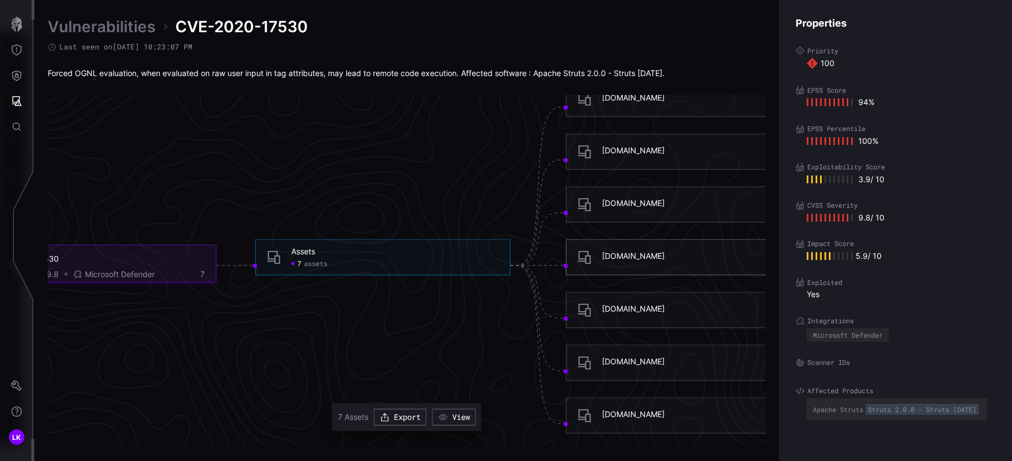
click at [624, 256] on div "ccepgsidea.childrens.med" at bounding box center [633, 256] width 63 height 10
